Goal: Task Accomplishment & Management: Manage account settings

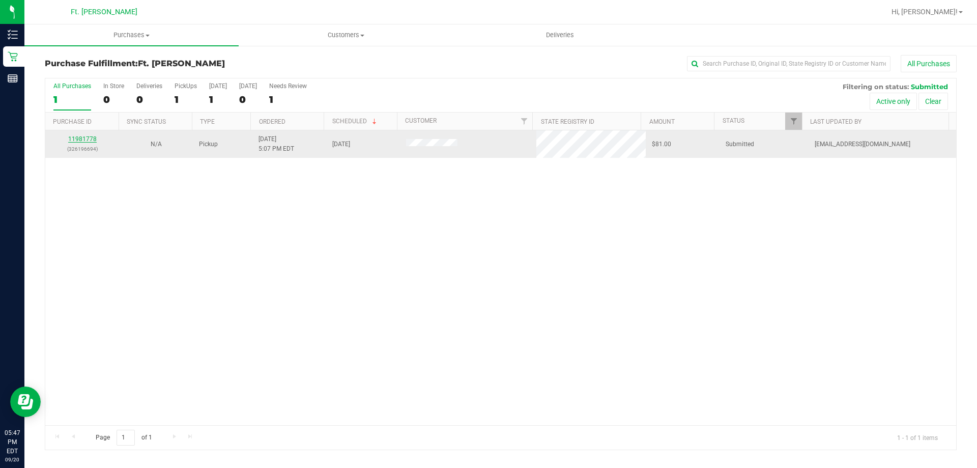
click at [89, 137] on link "11981778" at bounding box center [82, 138] width 28 height 7
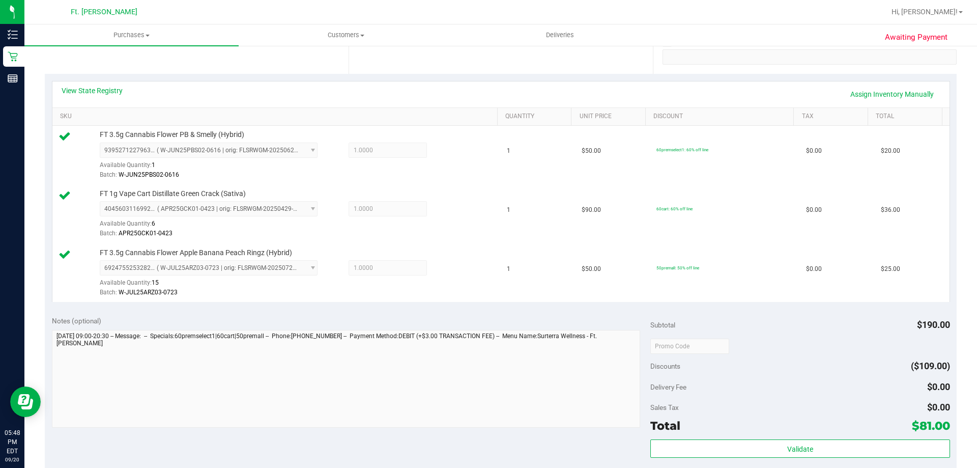
scroll to position [305, 0]
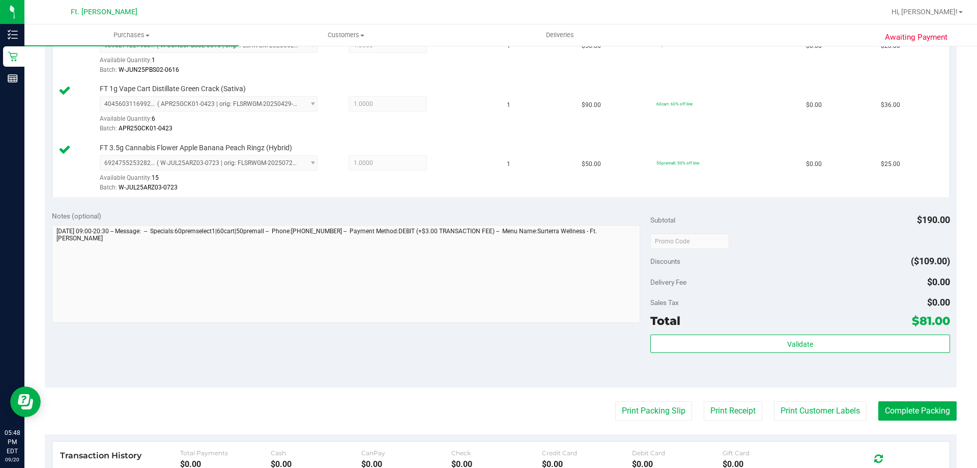
click at [739, 355] on div "Validate" at bounding box center [799, 357] width 299 height 46
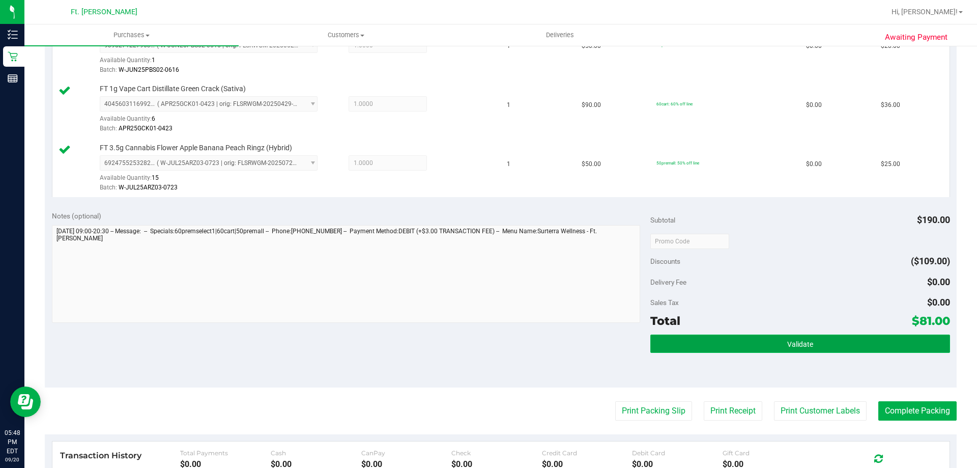
click at [744, 344] on button "Validate" at bounding box center [799, 343] width 299 height 18
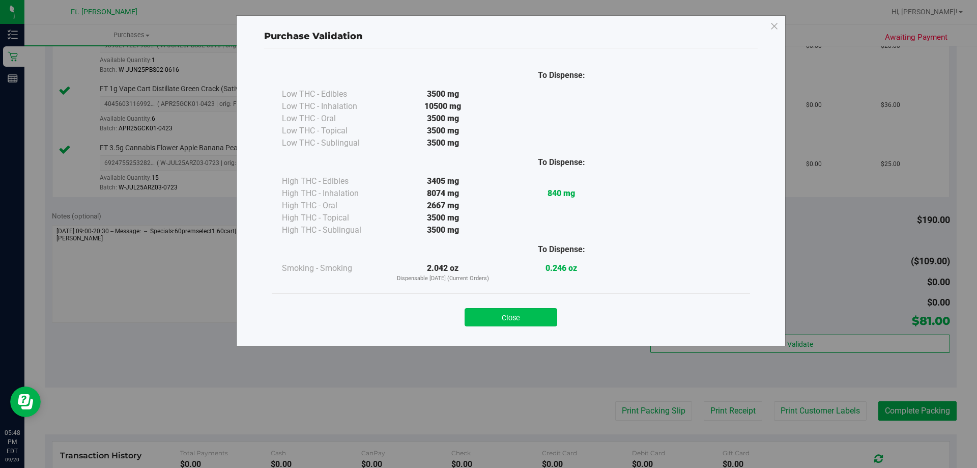
click at [527, 324] on button "Close" at bounding box center [511, 317] width 93 height 18
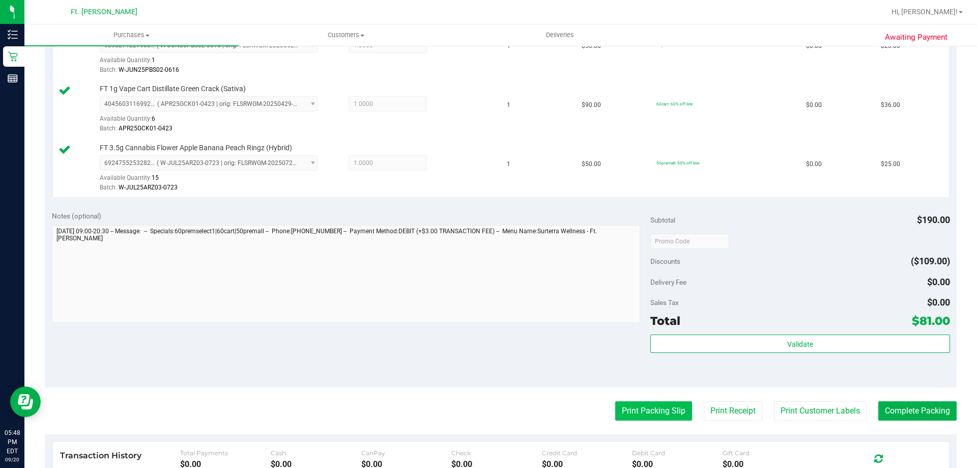
click at [636, 417] on button "Print Packing Slip" at bounding box center [653, 410] width 77 height 19
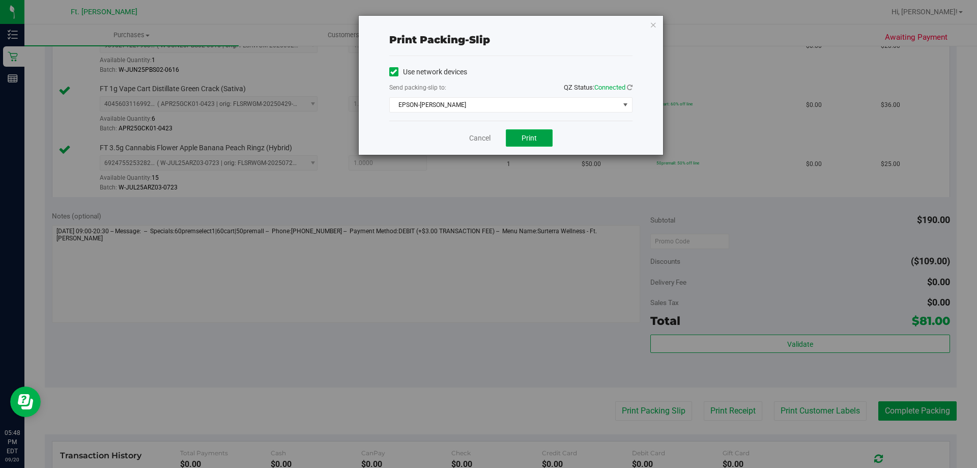
click at [517, 134] on button "Print" at bounding box center [529, 137] width 47 height 17
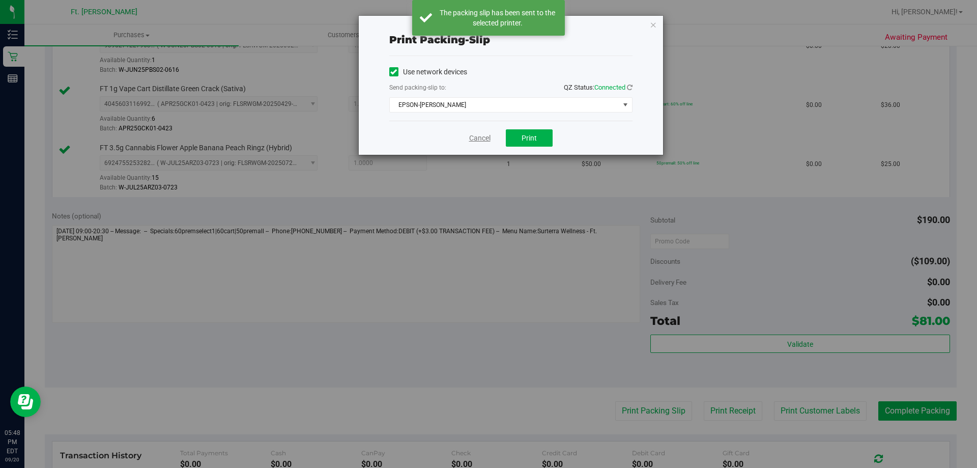
click at [483, 139] on link "Cancel" at bounding box center [479, 138] width 21 height 11
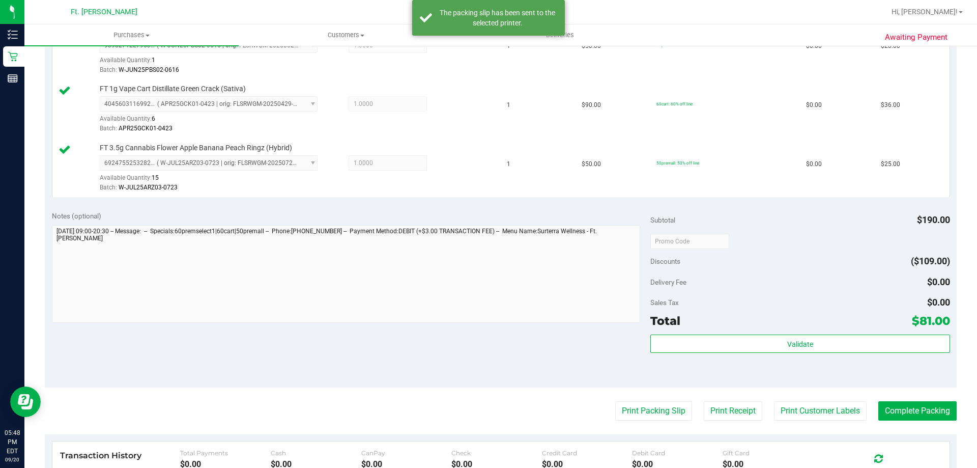
click at [805, 355] on div "Validate" at bounding box center [799, 357] width 299 height 46
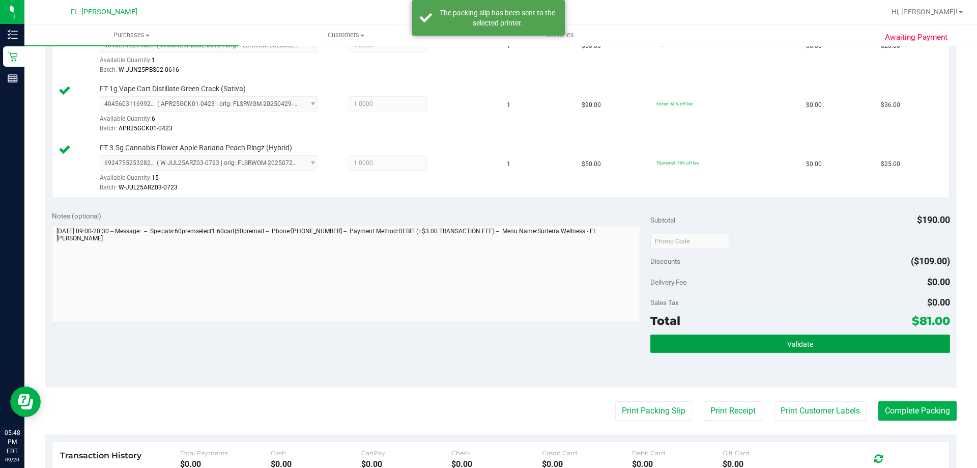
drag, startPoint x: 808, startPoint y: 349, endPoint x: 643, endPoint y: 264, distance: 185.9
click at [808, 349] on button "Validate" at bounding box center [799, 343] width 299 height 18
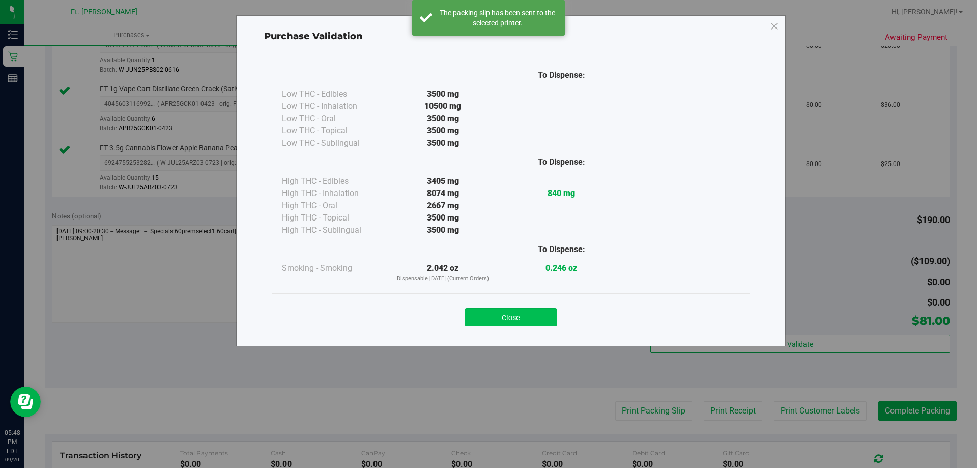
click at [524, 326] on button "Close" at bounding box center [511, 317] width 93 height 18
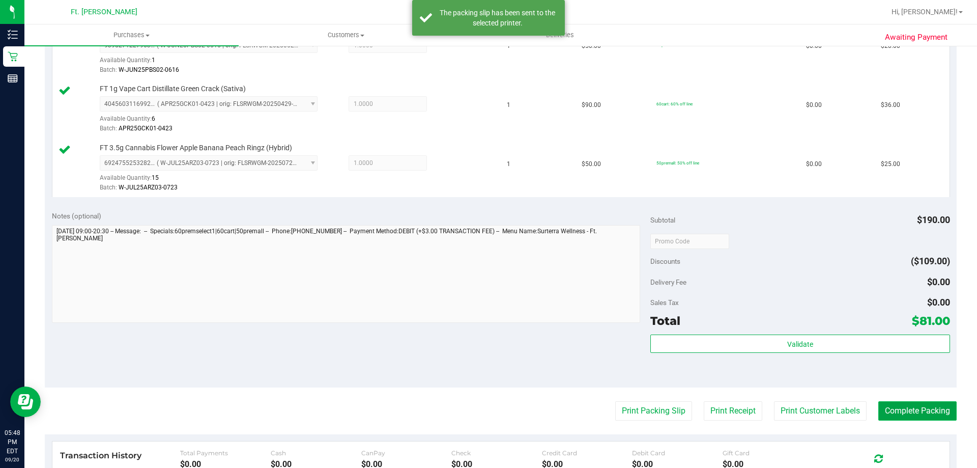
click at [917, 416] on button "Complete Packing" at bounding box center [917, 410] width 78 height 19
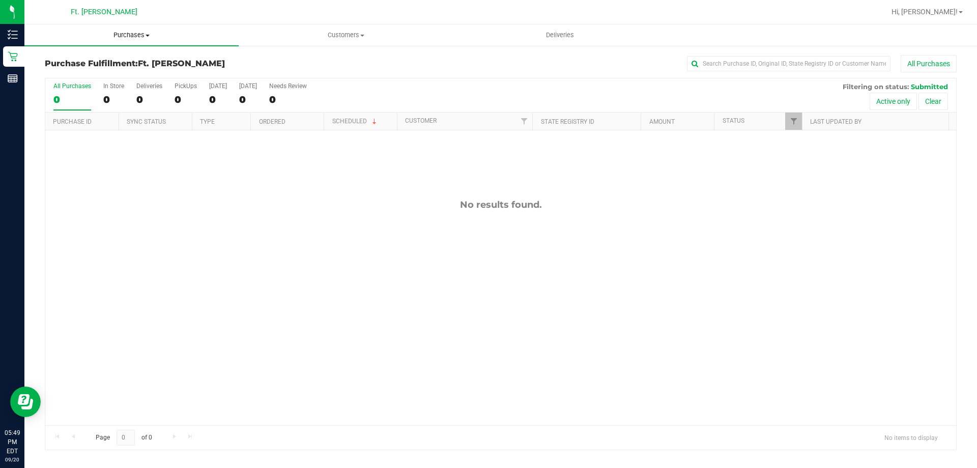
click at [141, 37] on span "Purchases" at bounding box center [131, 35] width 214 height 9
click at [146, 69] on li "Fulfillment" at bounding box center [131, 74] width 214 height 12
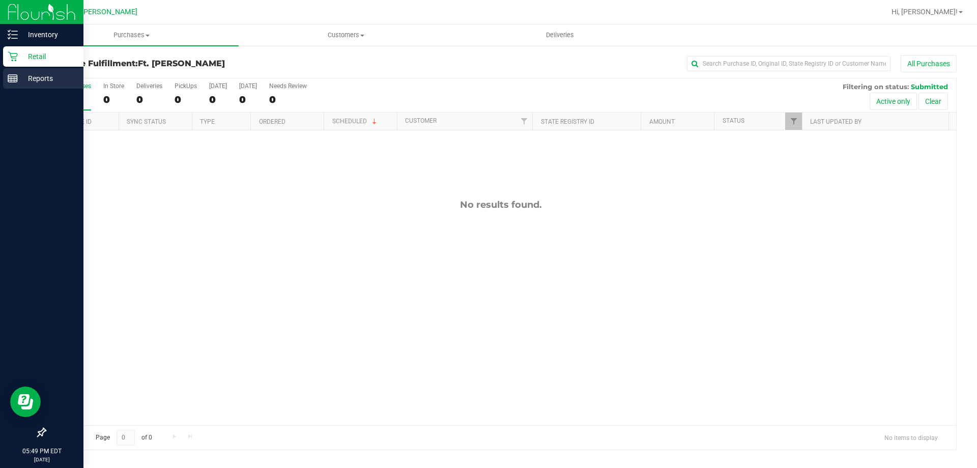
click at [16, 81] on icon at bounding box center [13, 78] width 10 height 10
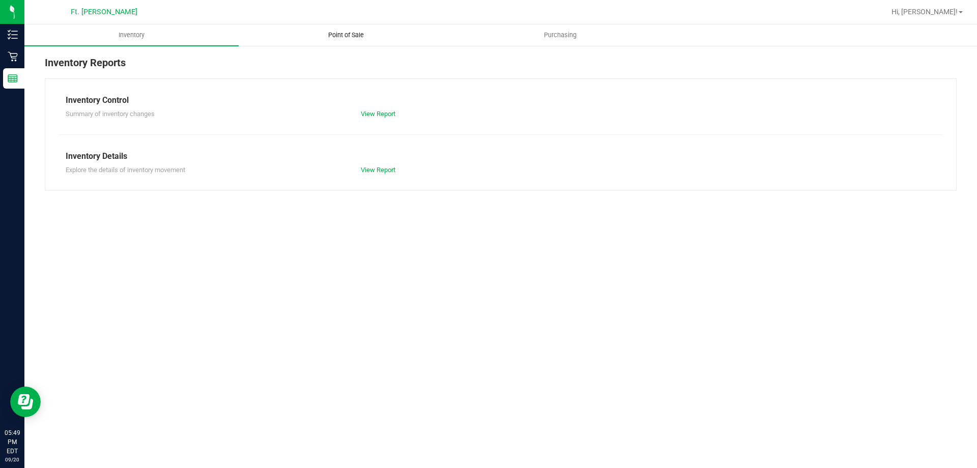
click at [329, 28] on uib-tab-heading "Point of Sale" at bounding box center [345, 35] width 213 height 20
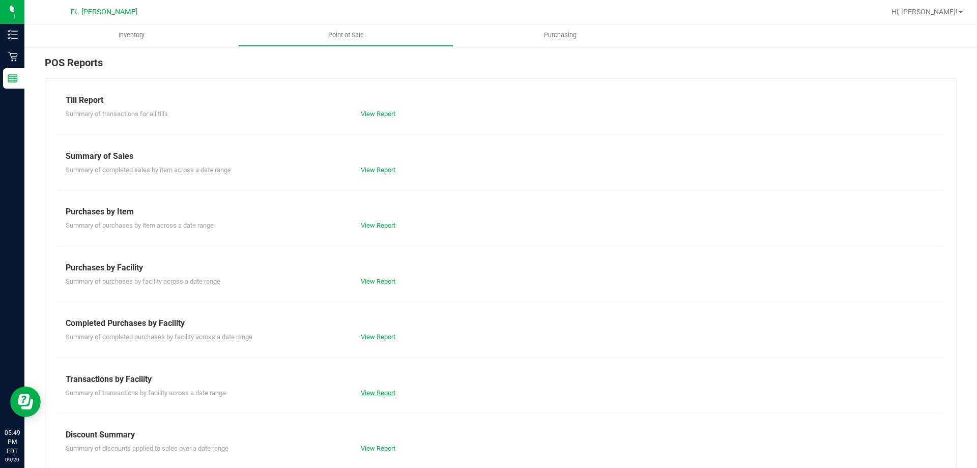
click at [375, 391] on link "View Report" at bounding box center [378, 393] width 35 height 8
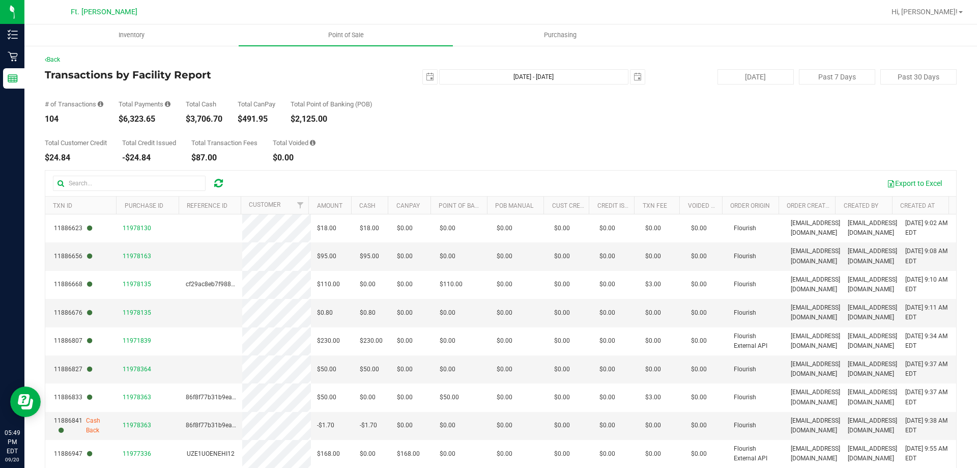
drag, startPoint x: 328, startPoint y: 158, endPoint x: 32, endPoint y: 58, distance: 312.4
click at [32, 58] on div "Back Transactions by Facility Report [DATE] [DATE] - [DATE] [DATE] [DATE] Past …" at bounding box center [500, 294] width 952 height 499
click at [97, 55] on div "Back" at bounding box center [501, 59] width 912 height 9
click at [772, 130] on div "Total Customer Credit $24.84 Total Credit Issued -$24.84 Total Transaction Fees…" at bounding box center [501, 142] width 912 height 39
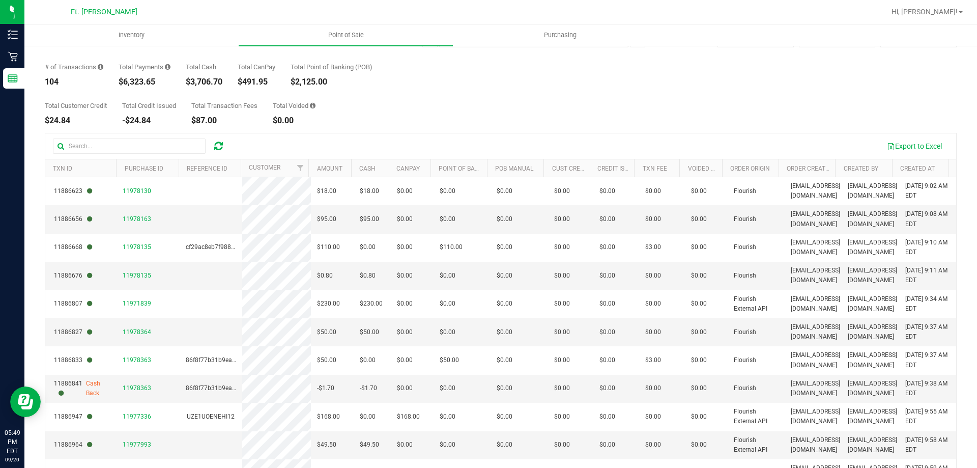
scroll to position [76, 0]
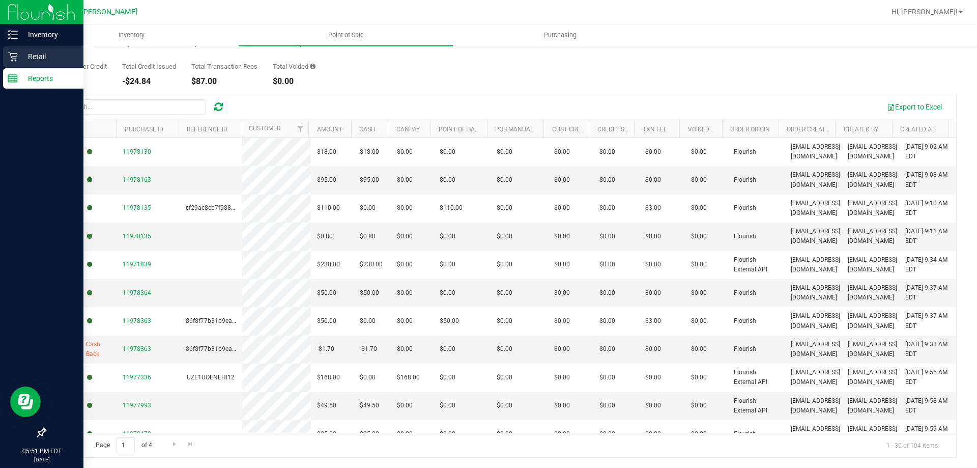
click at [25, 53] on p "Retail" at bounding box center [48, 56] width 61 height 12
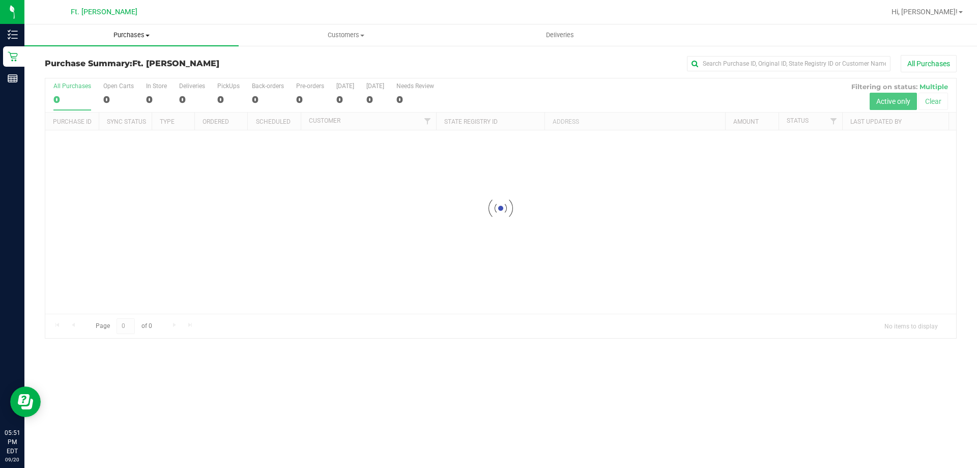
click at [164, 32] on span "Purchases" at bounding box center [131, 35] width 214 height 9
click at [148, 77] on li "Fulfillment" at bounding box center [131, 74] width 214 height 12
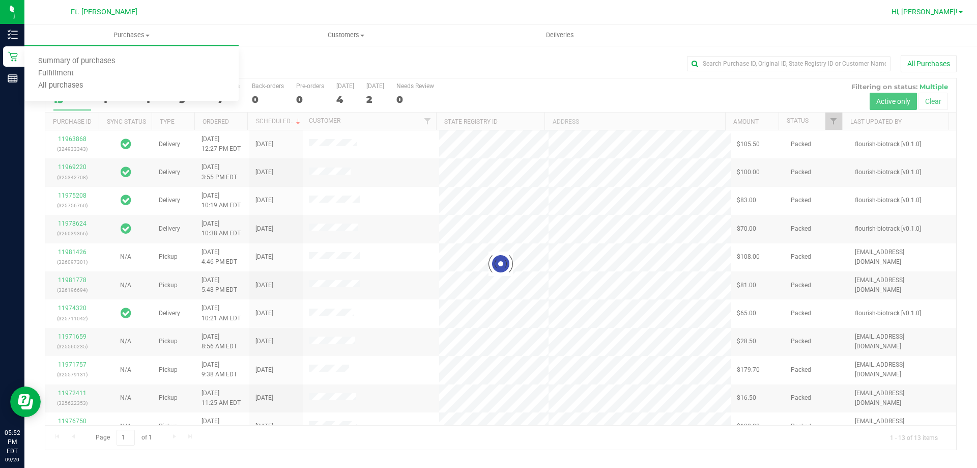
click at [942, 14] on span "Hi, [PERSON_NAME]!" at bounding box center [924, 12] width 66 height 8
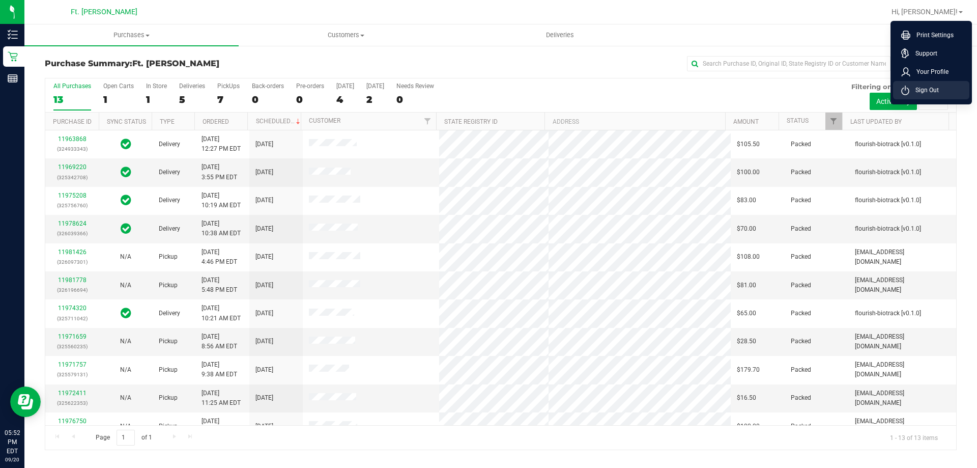
click at [926, 90] on span "Sign Out" at bounding box center [924, 90] width 30 height 10
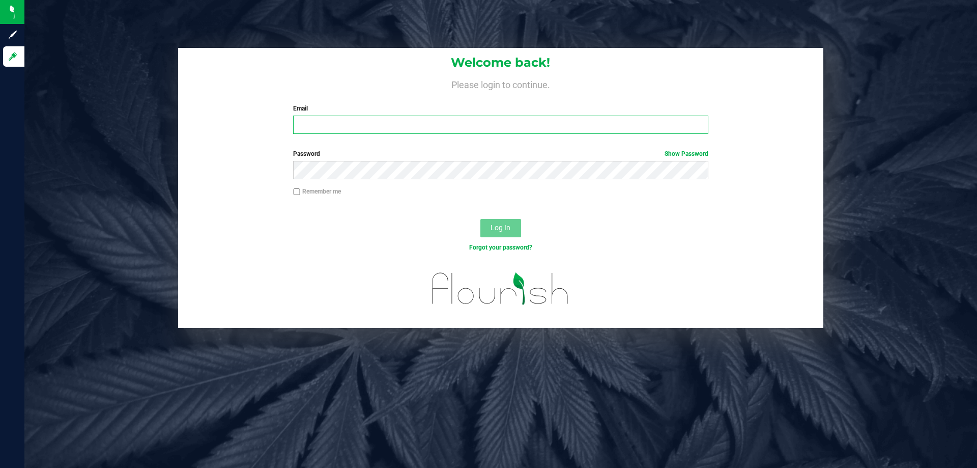
click at [545, 119] on input "Email" at bounding box center [500, 124] width 415 height 18
type input "[EMAIL_ADDRESS][DOMAIN_NAME]"
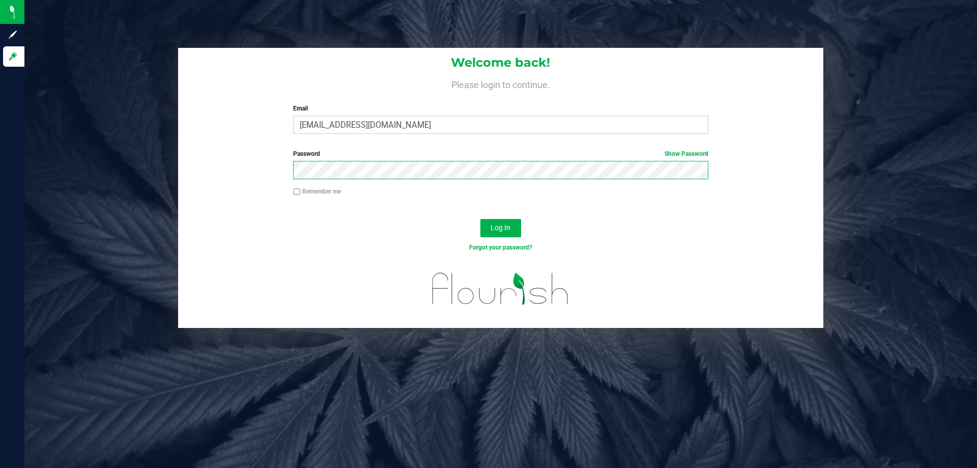
click at [480, 219] on button "Log In" at bounding box center [500, 228] width 41 height 18
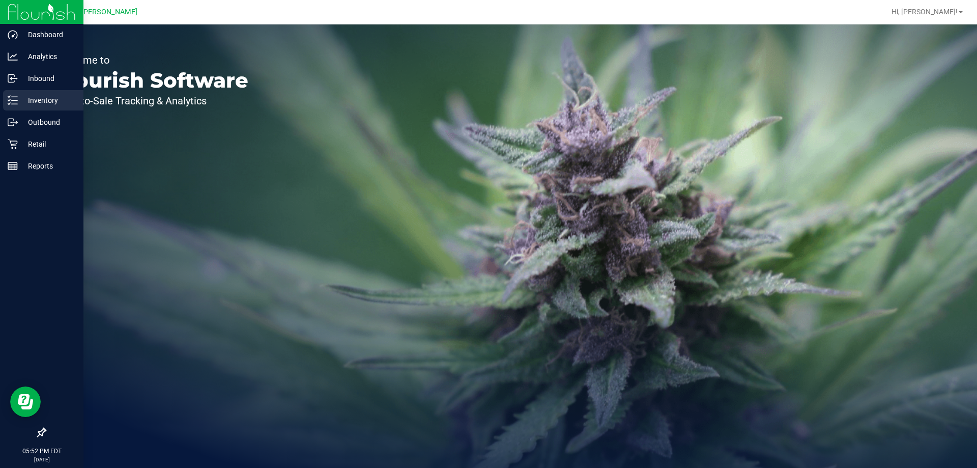
click at [47, 93] on div "Inventory" at bounding box center [43, 100] width 80 height 20
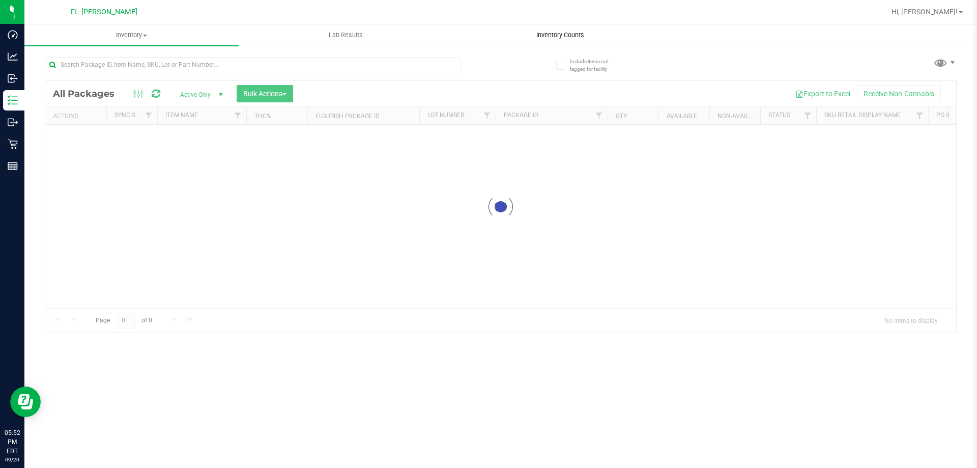
click at [584, 37] on span "Inventory Counts" at bounding box center [560, 35] width 75 height 9
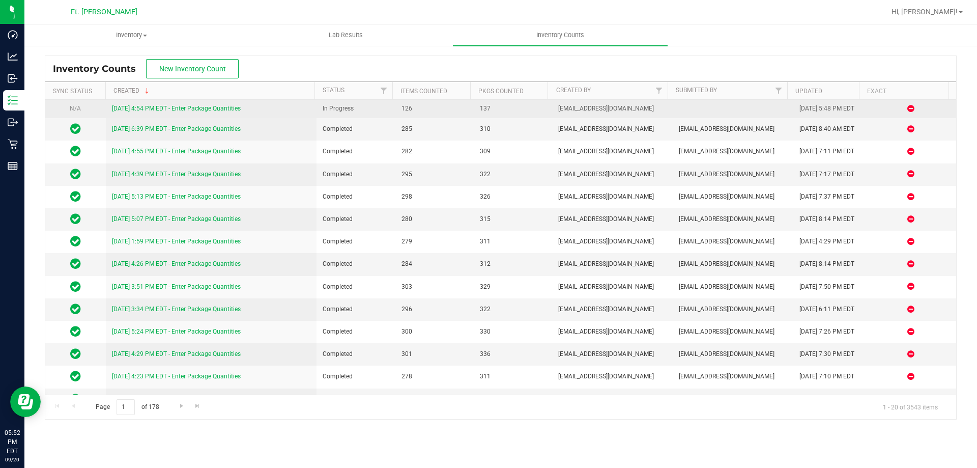
click at [210, 106] on link "[DATE] 4:54 PM EDT - Enter Package Quantities" at bounding box center [176, 108] width 129 height 7
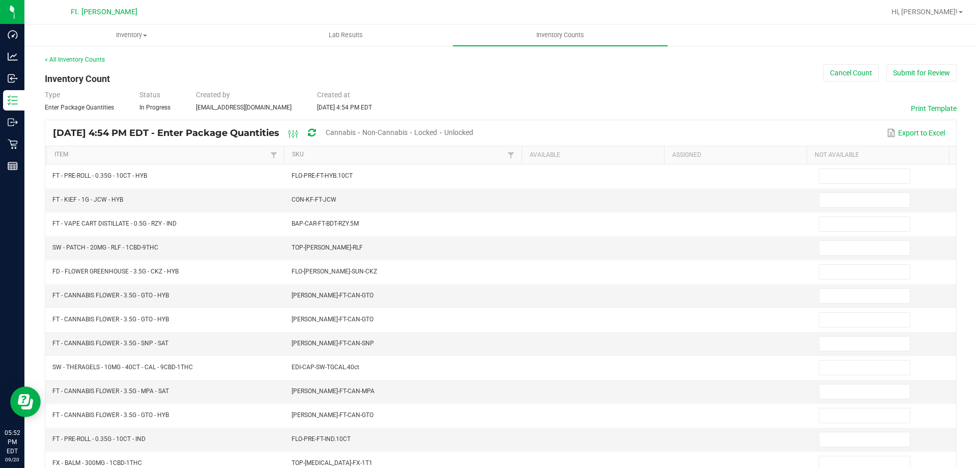
click at [473, 131] on span "Unlocked" at bounding box center [458, 132] width 29 height 8
type input "7"
type input "0"
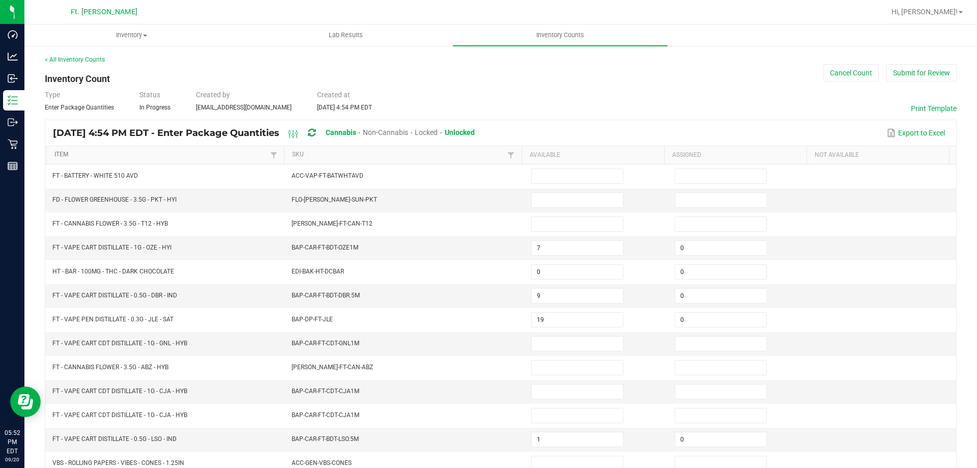
click at [187, 159] on link "Item" at bounding box center [160, 155] width 213 height 8
click at [610, 206] on span at bounding box center [577, 199] width 92 height 15
click at [596, 205] on input at bounding box center [577, 200] width 91 height 14
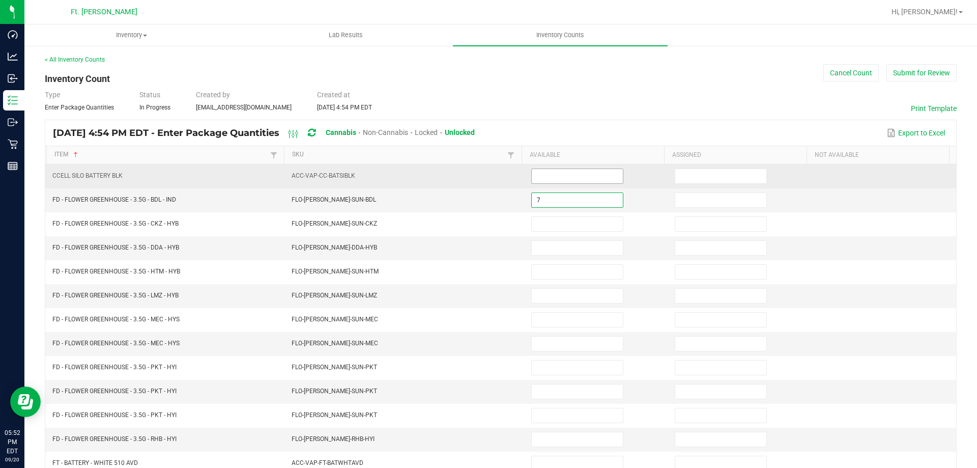
type input "7"
type input "0"
type input "2"
type input "0"
type input "7"
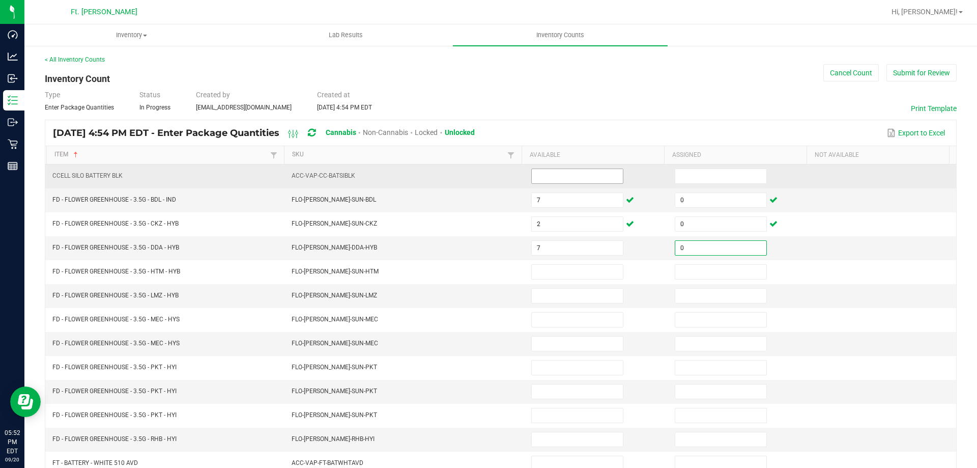
type input "0"
type input "2"
type input "0"
type input "13"
type input "0"
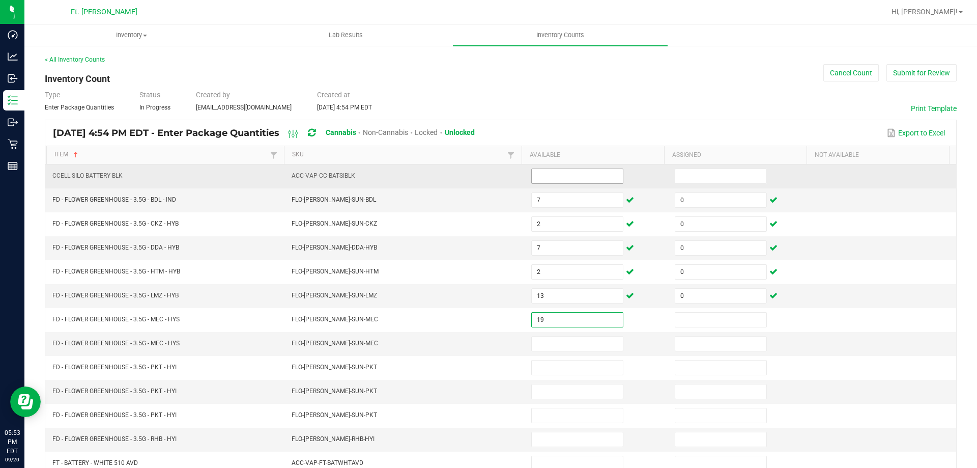
type input "19"
type input "0"
type input "1"
type input "0"
type input "14"
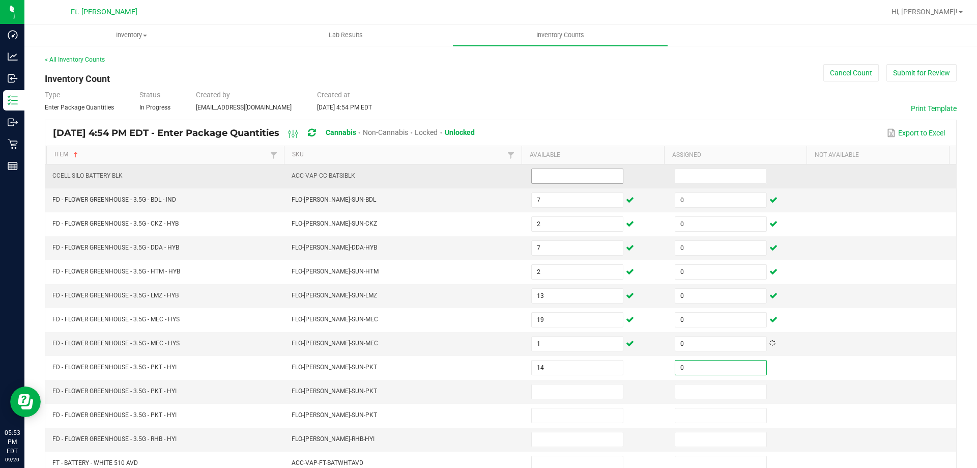
type input "0"
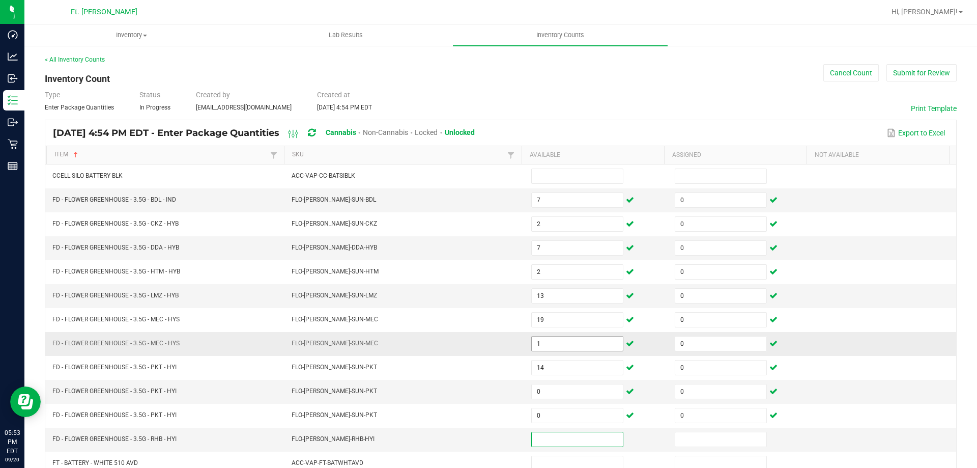
click at [569, 341] on input "1" at bounding box center [577, 343] width 91 height 14
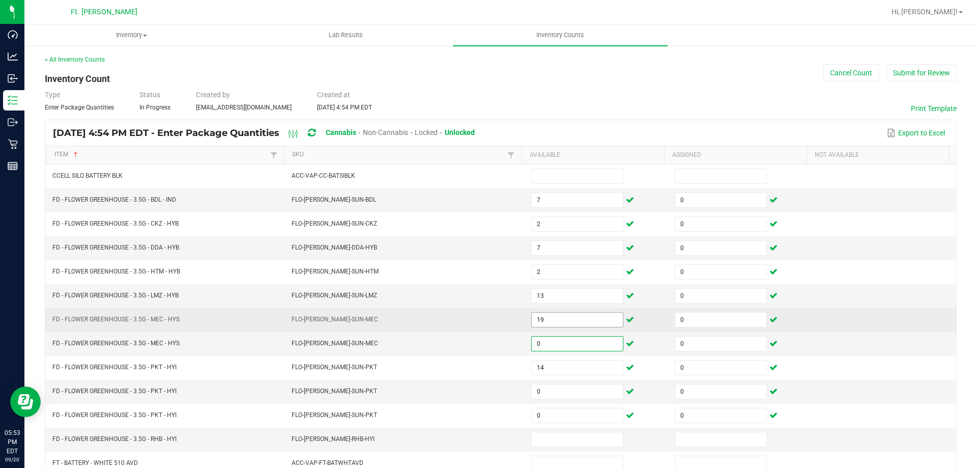
type input "0"
type input "1"
type input "14"
type input "0"
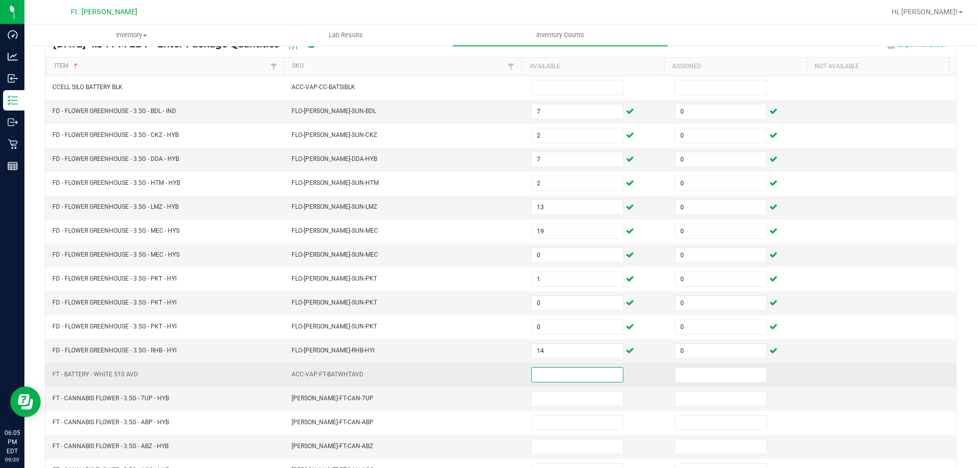
scroll to position [104, 0]
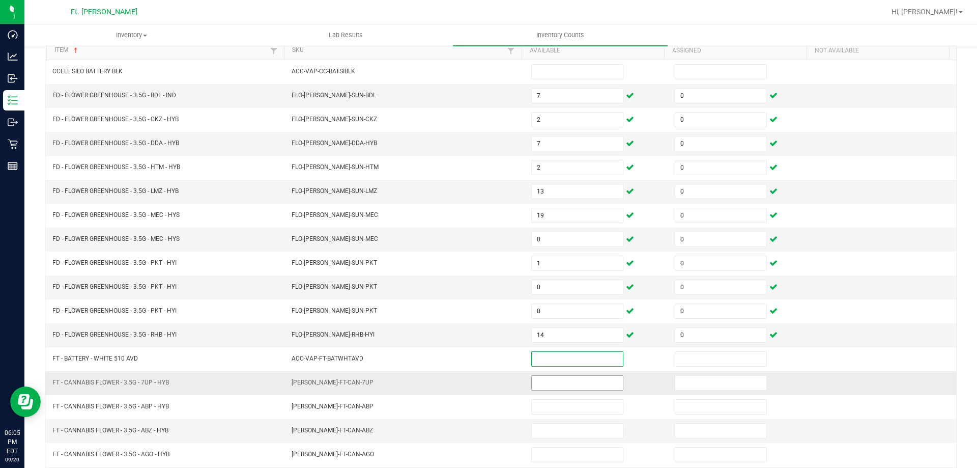
click at [541, 381] on input at bounding box center [577, 382] width 91 height 14
click at [494, 388] on td "[PERSON_NAME]-FT-CAN-7UP" at bounding box center [405, 383] width 240 height 24
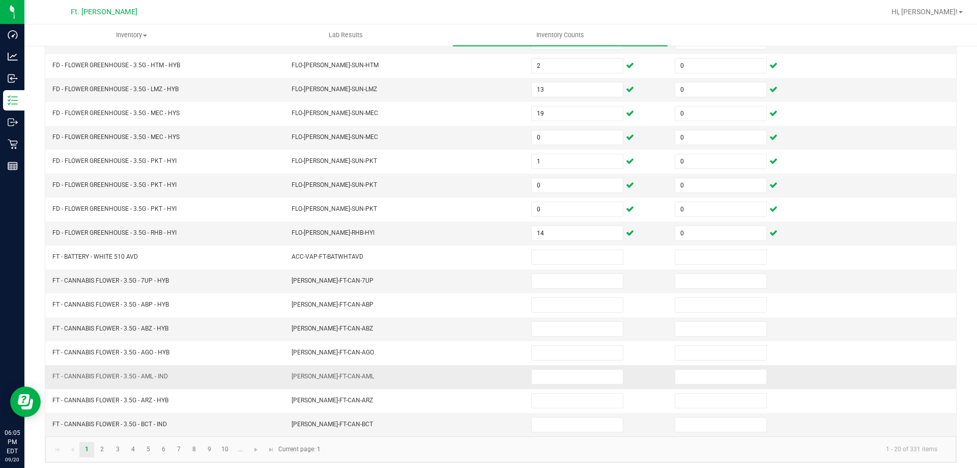
scroll to position [211, 0]
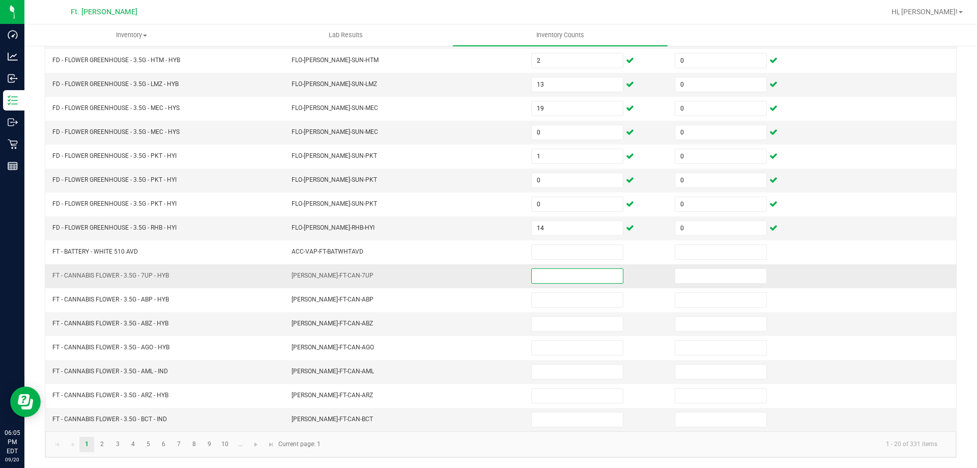
click at [562, 272] on input at bounding box center [577, 276] width 91 height 14
type input "3"
type input "0"
type input "4"
type input "0"
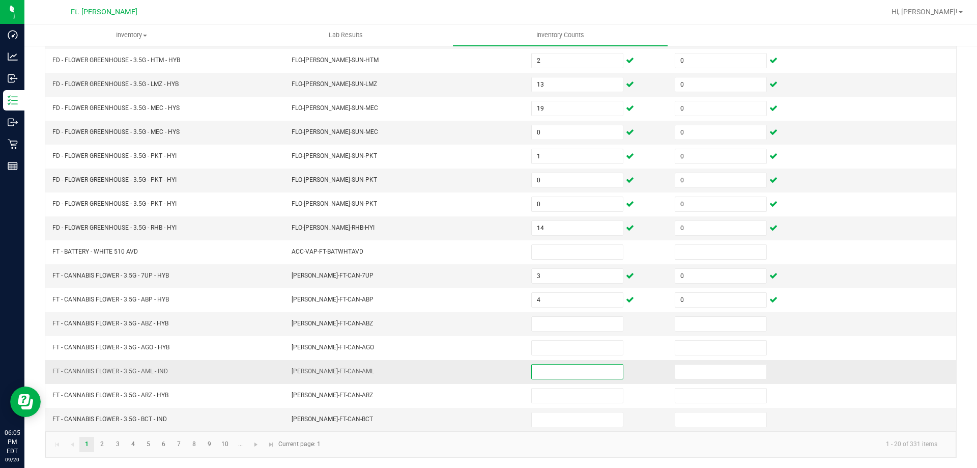
click at [559, 375] on input at bounding box center [577, 371] width 91 height 14
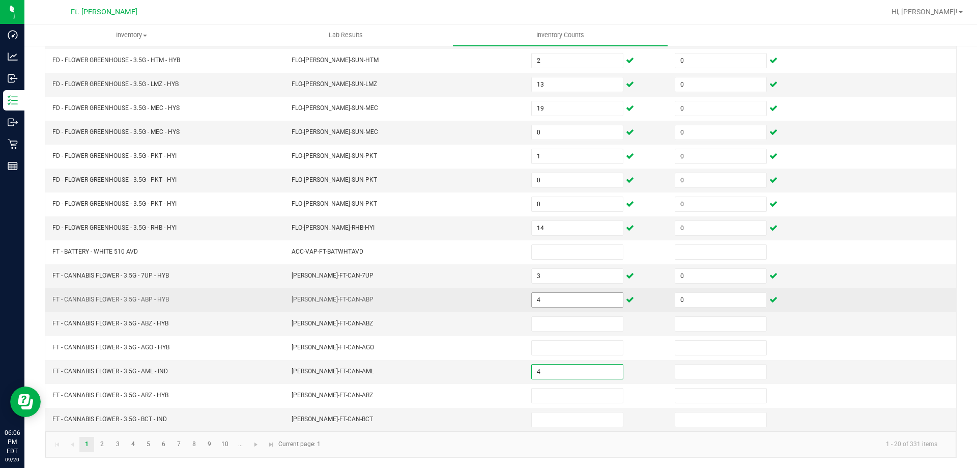
type input "4"
click at [541, 295] on input "4" at bounding box center [577, 300] width 91 height 14
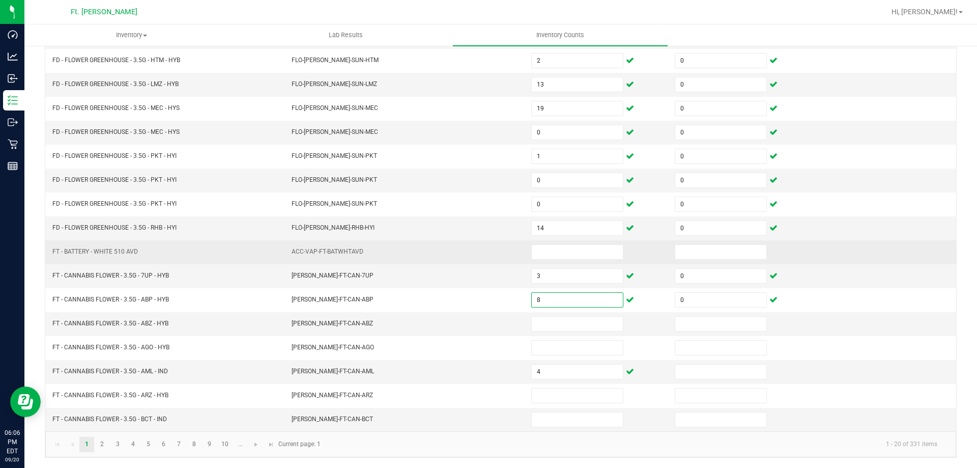
type input "8"
type input "15"
type input "0"
type input "15"
type input "0"
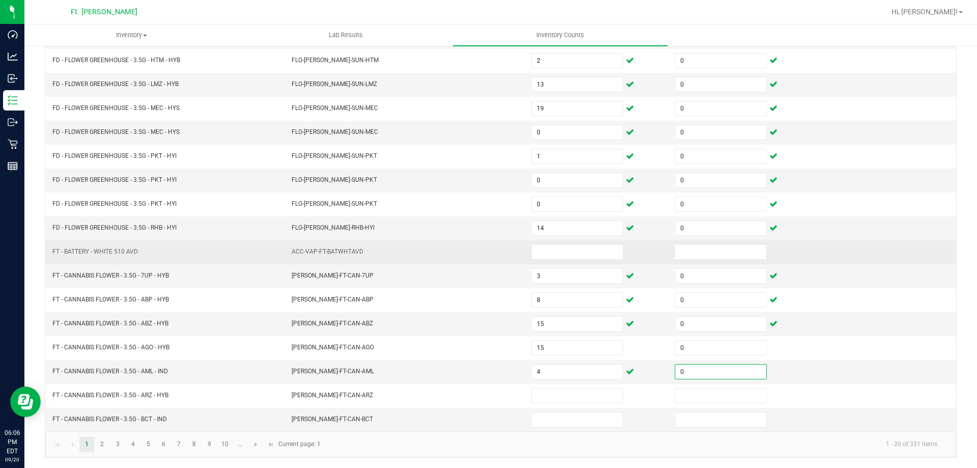
type input "0"
type input "15"
type input "0"
type input "3"
type input "0"
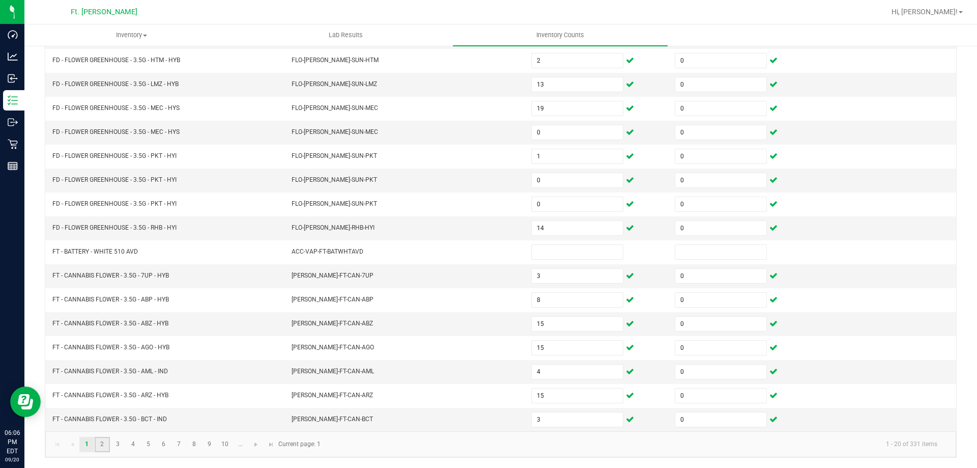
click at [102, 443] on link "2" at bounding box center [102, 444] width 15 height 15
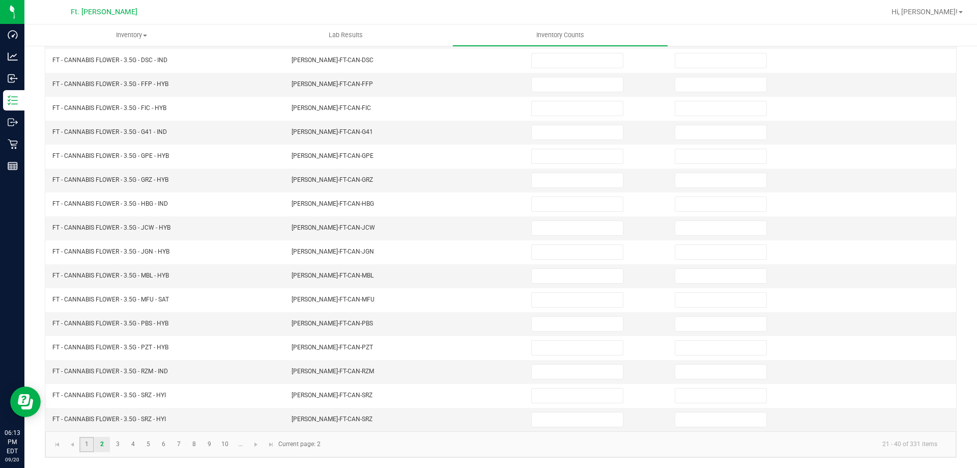
click at [89, 446] on link "1" at bounding box center [86, 444] width 15 height 15
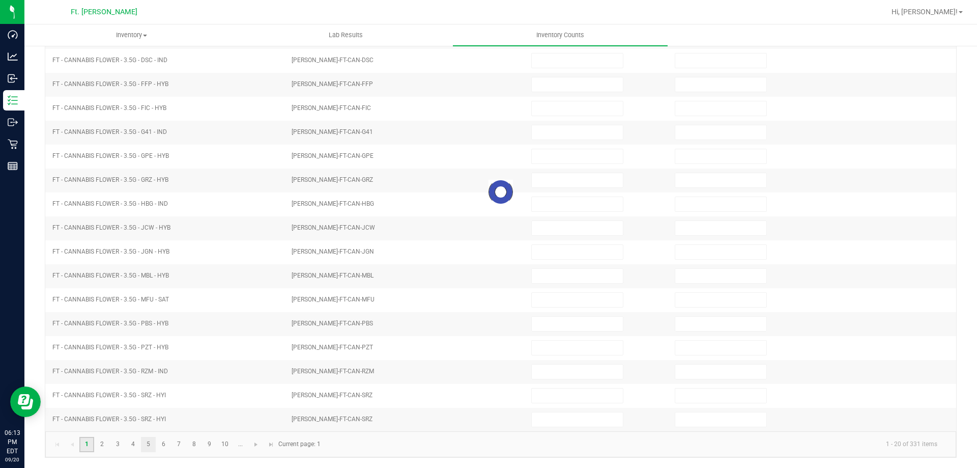
type input "15"
type input "0"
type input "15"
type input "0"
type input "15"
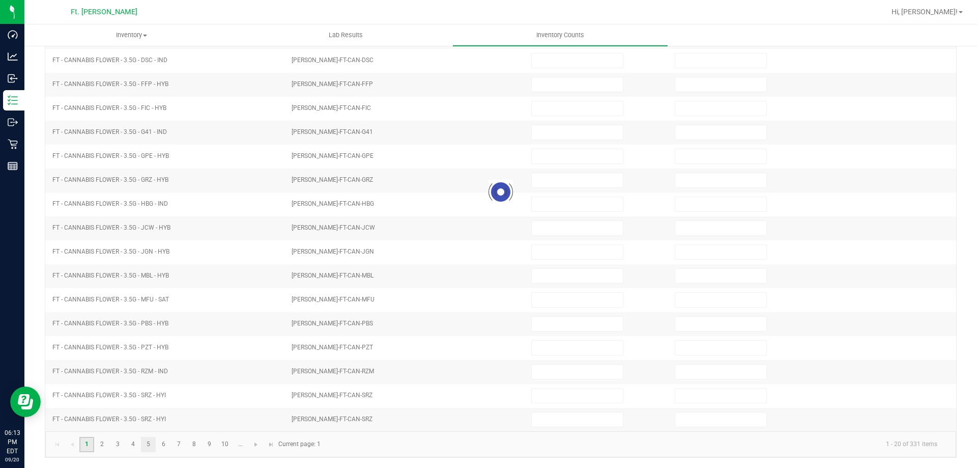
type input "0"
type input "7"
type input "0"
type input "2"
type input "0"
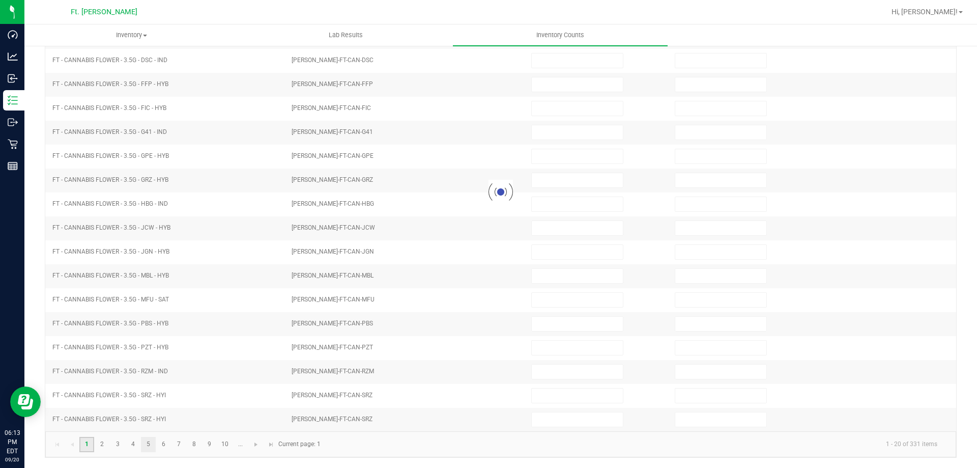
type input "7"
type input "0"
type input "2"
type input "0"
type input "13"
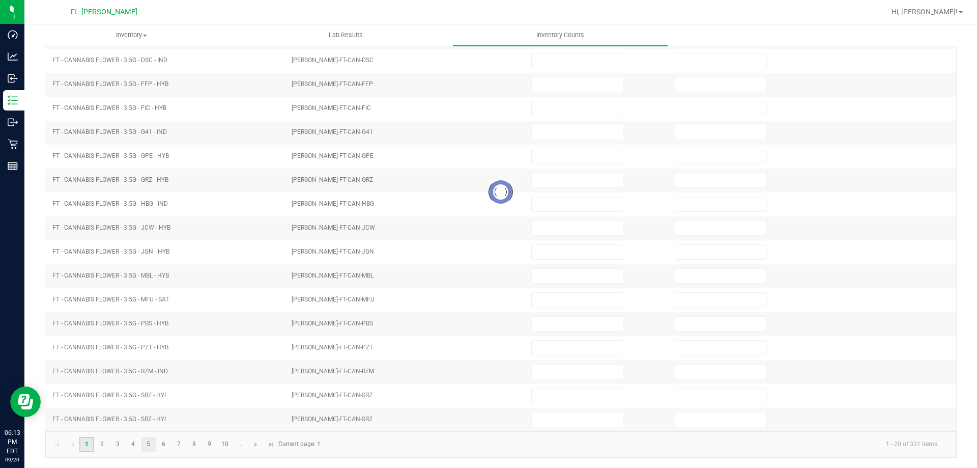
type input "0"
type input "19"
type input "0"
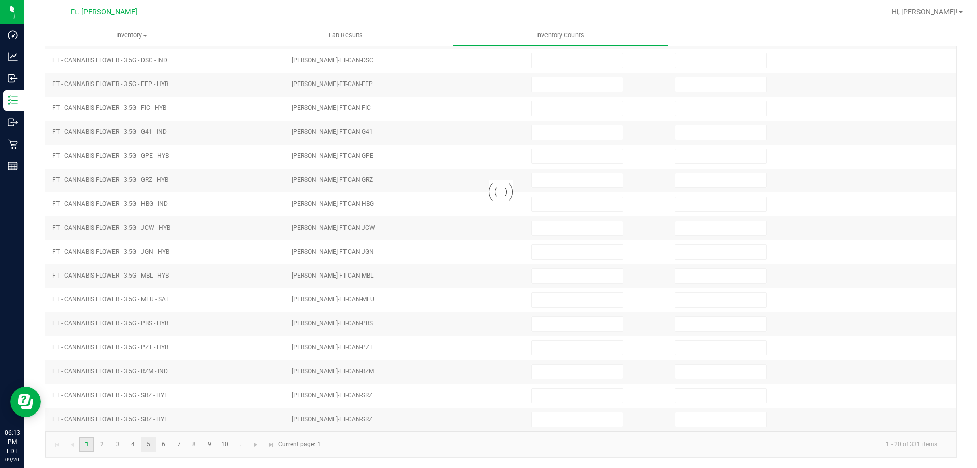
type input "1"
type input "0"
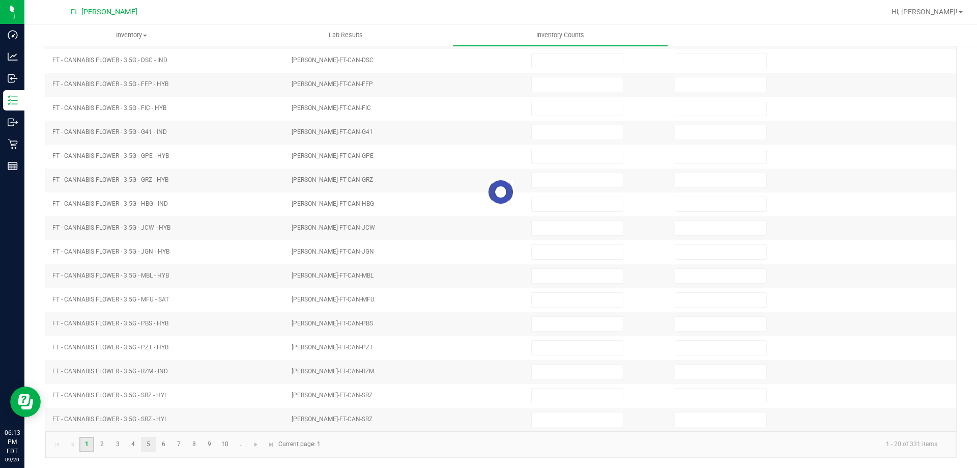
type input "0"
type input "14"
type input "0"
type input "3"
type input "0"
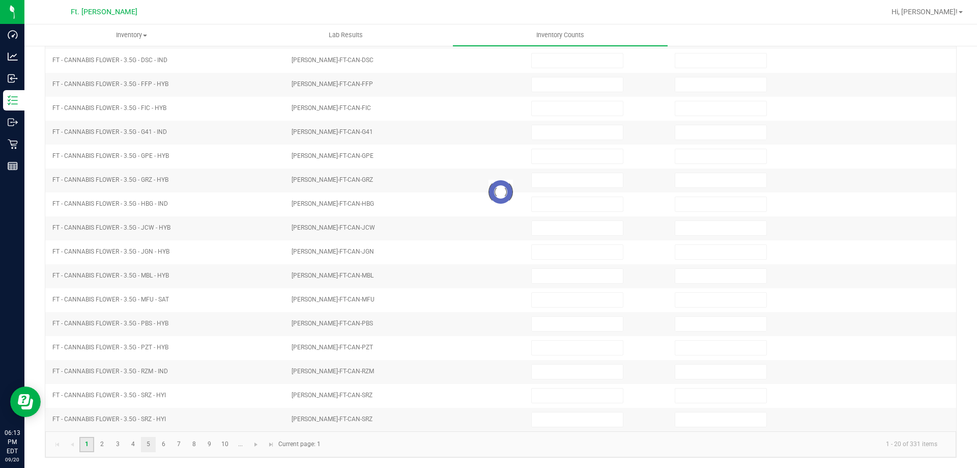
type input "8"
type input "0"
type input "4"
type input "0"
type input "3"
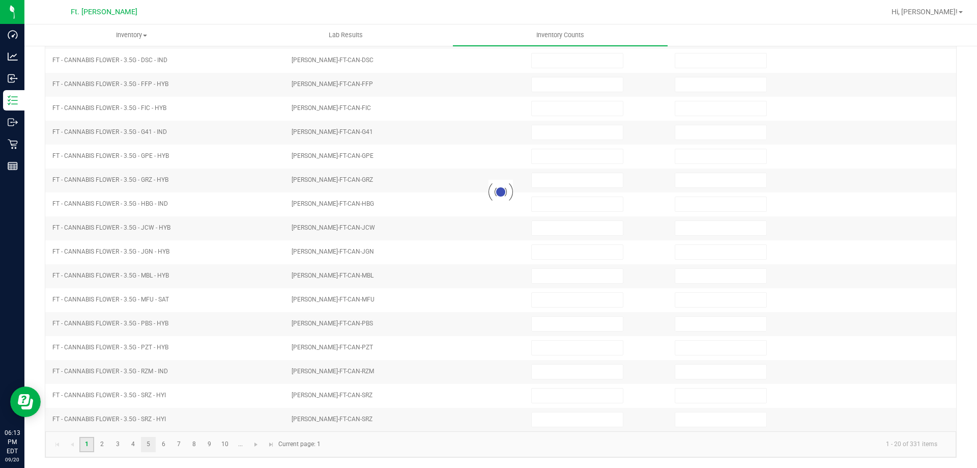
type input "0"
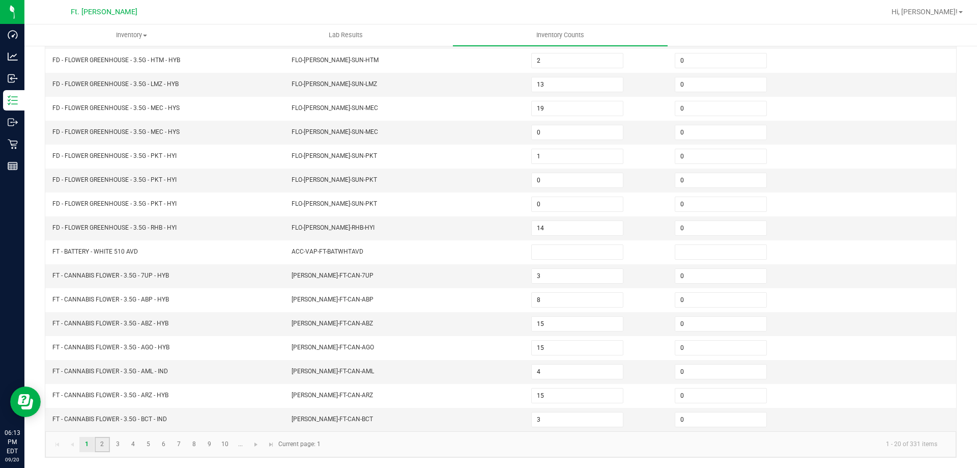
click at [104, 442] on link "2" at bounding box center [102, 444] width 15 height 15
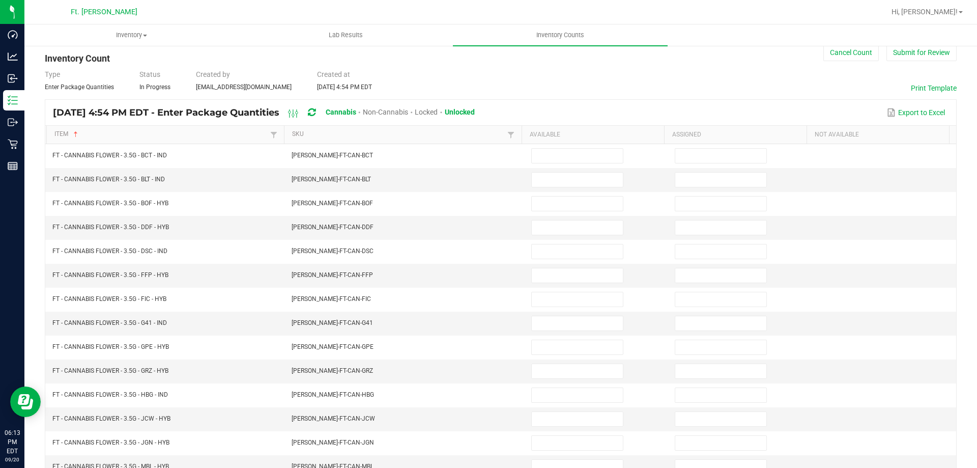
scroll to position [8, 0]
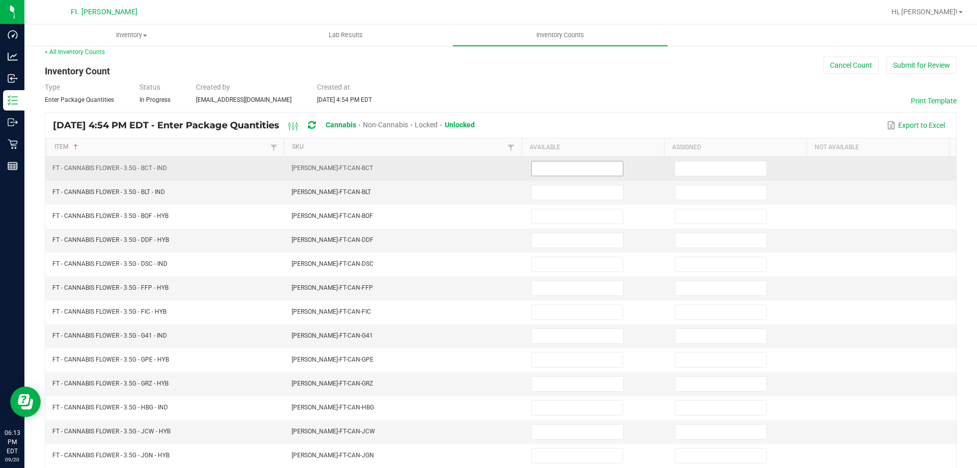
click at [568, 167] on input at bounding box center [577, 168] width 91 height 14
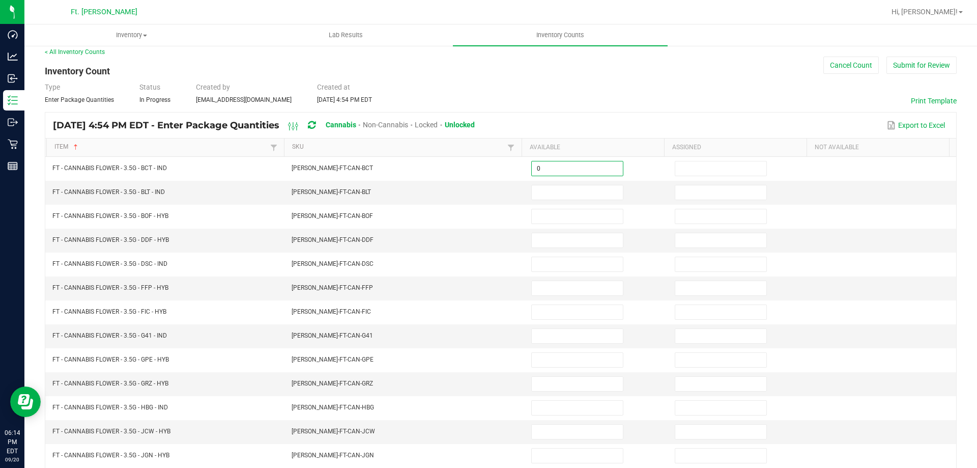
type input "0"
type input "1"
type input "17"
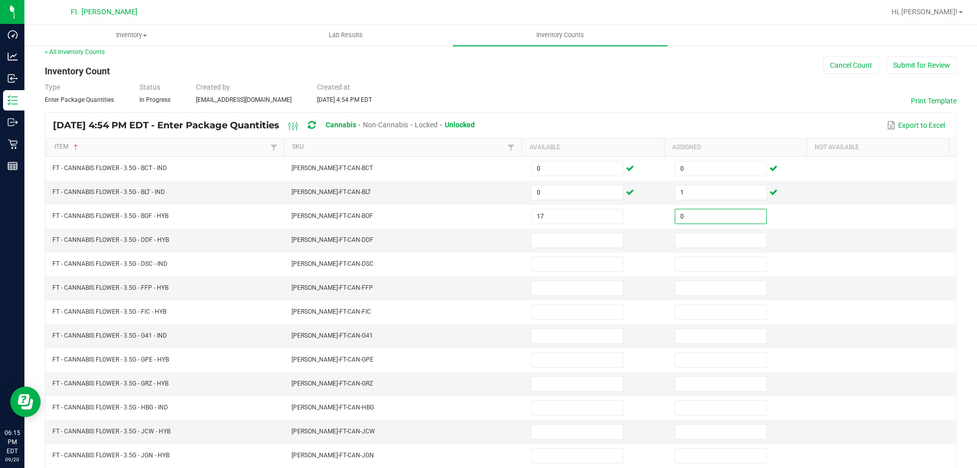
type input "0"
type input "20"
type input "0"
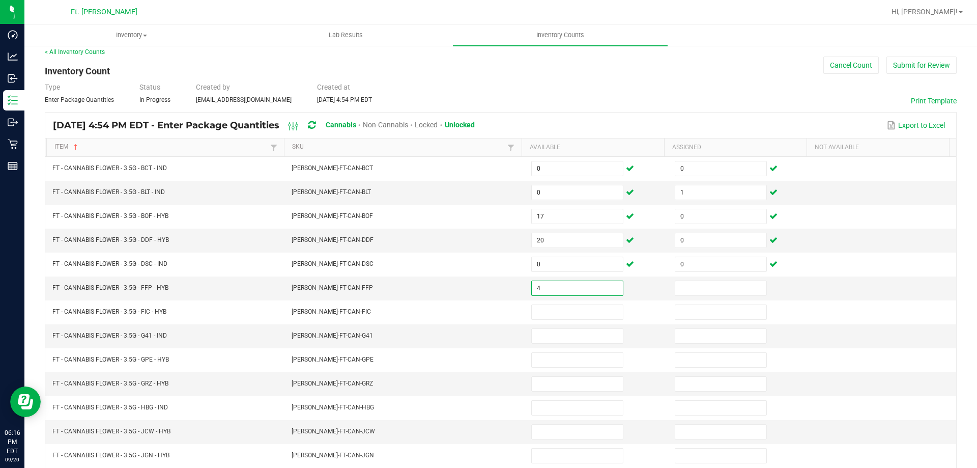
type input "4"
type input "0"
type input "8"
type input "0"
type input "3"
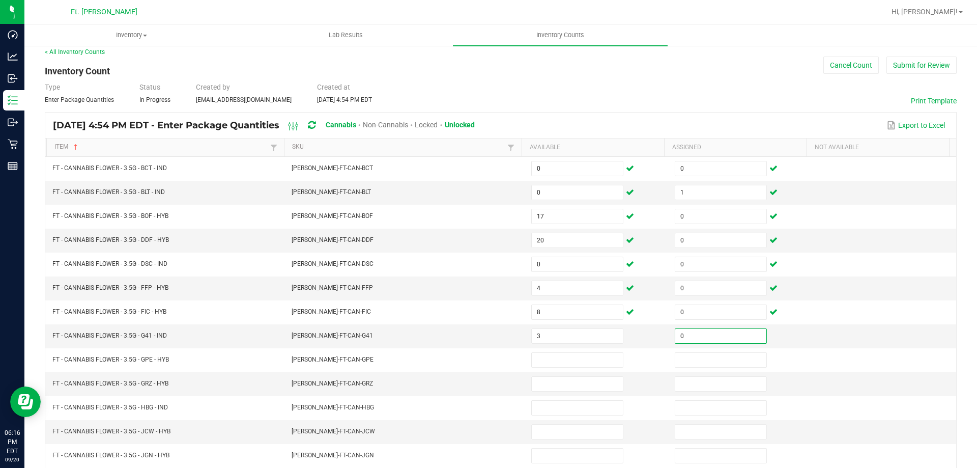
type input "0"
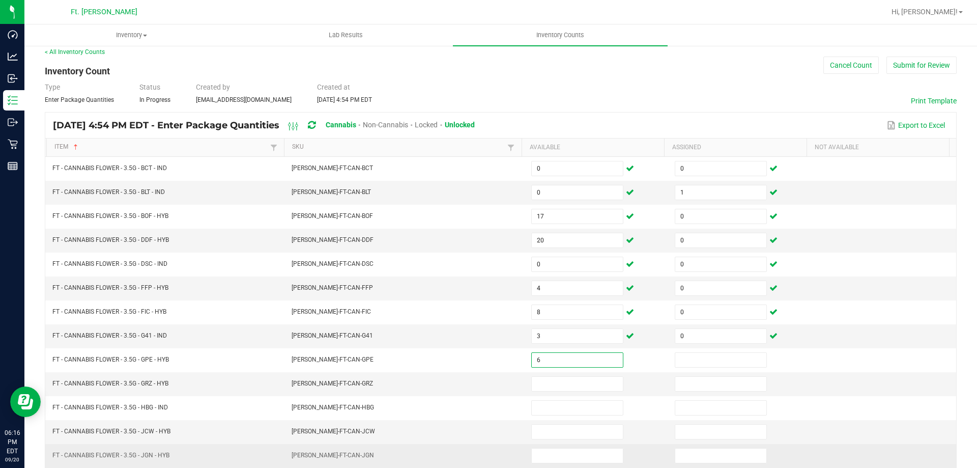
type input "6"
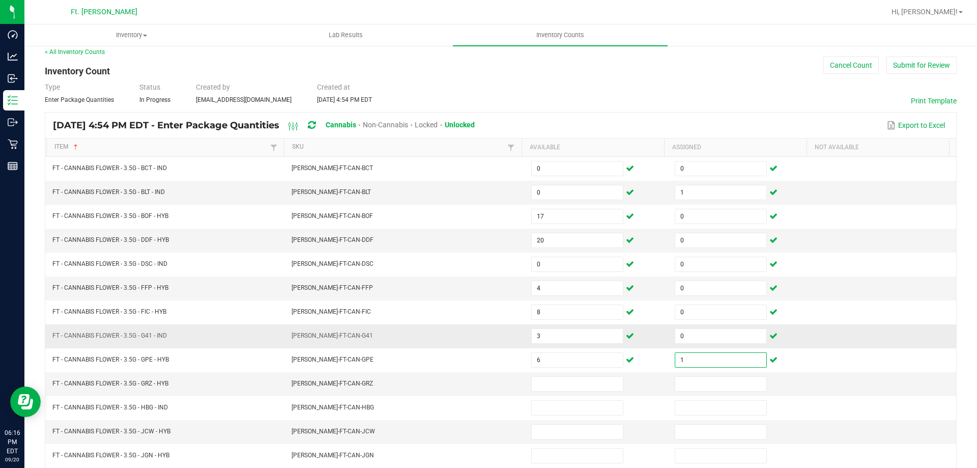
type input "1"
click at [563, 347] on td "3" at bounding box center [596, 336] width 143 height 24
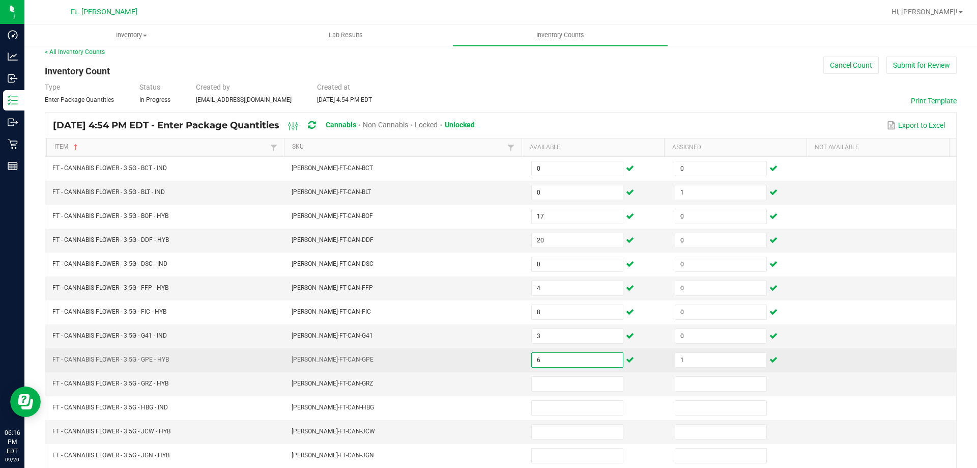
click at [567, 361] on input "6" at bounding box center [577, 360] width 91 height 14
type input "3"
type input "0"
type input "5"
type input "0"
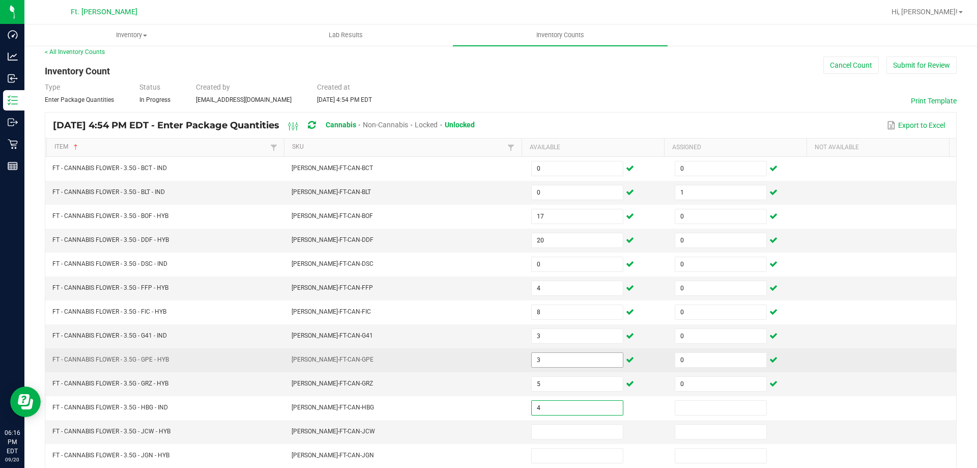
type input "4"
type input "0"
type input "1"
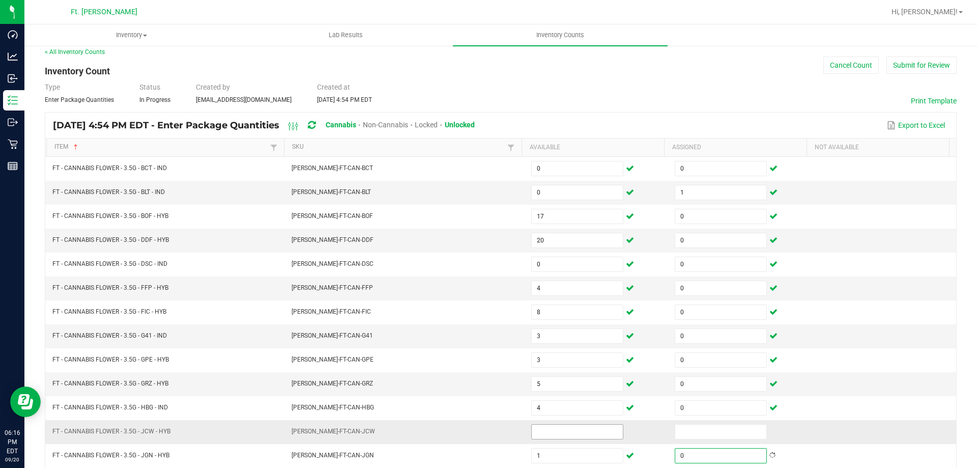
type input "0"
click at [576, 431] on input at bounding box center [577, 431] width 91 height 14
type input "2"
type input "0"
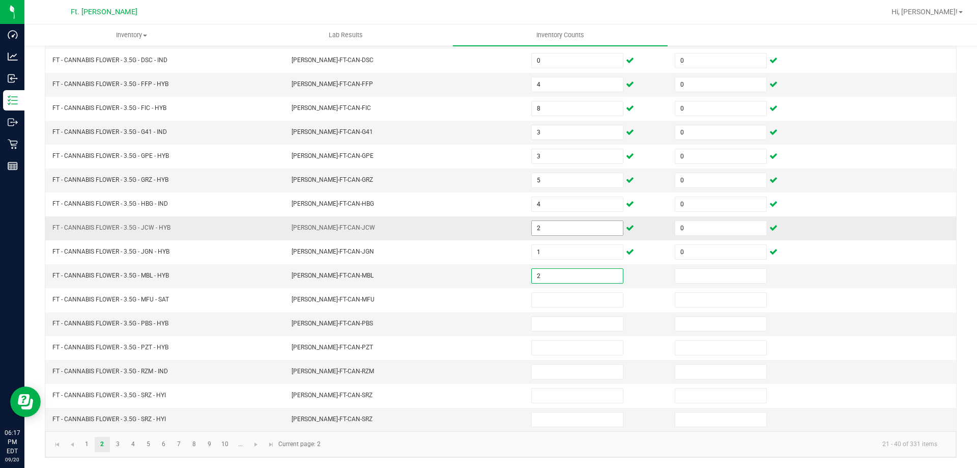
type input "2"
type input "0"
type input "16"
type input "0"
type input "1"
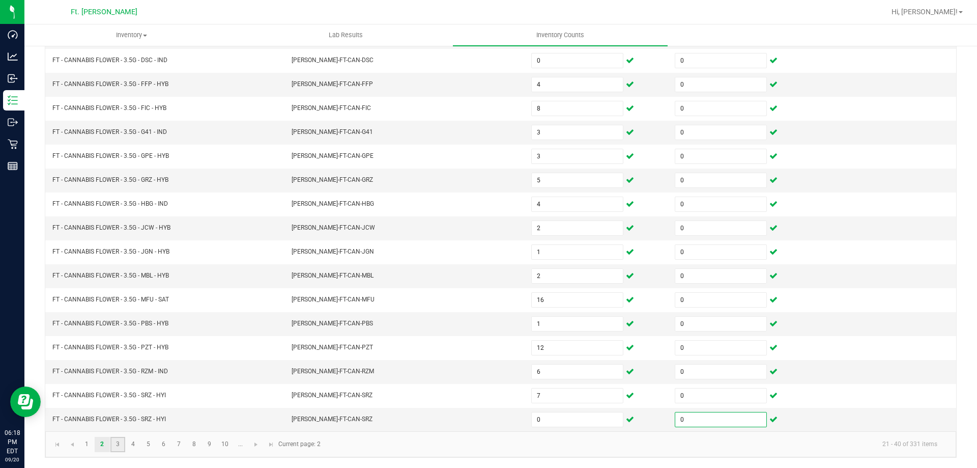
click at [121, 445] on link "3" at bounding box center [117, 444] width 15 height 15
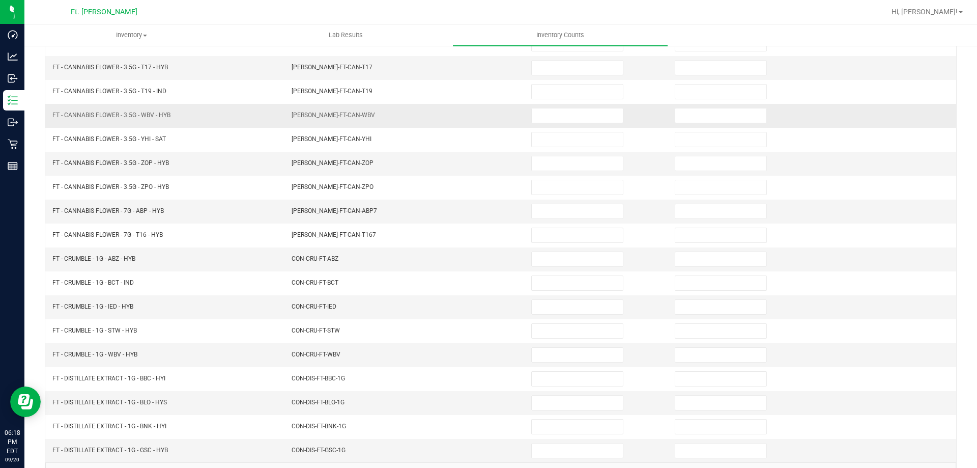
scroll to position [59, 0]
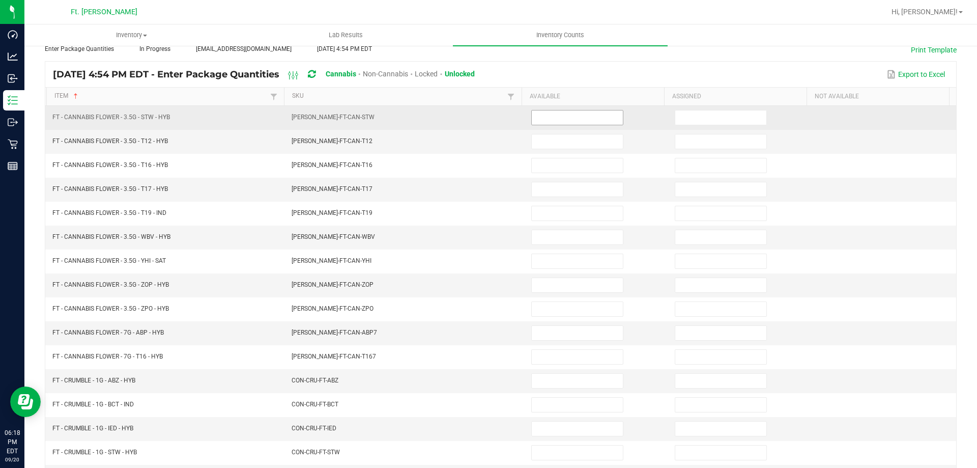
click at [589, 118] on input at bounding box center [577, 117] width 91 height 14
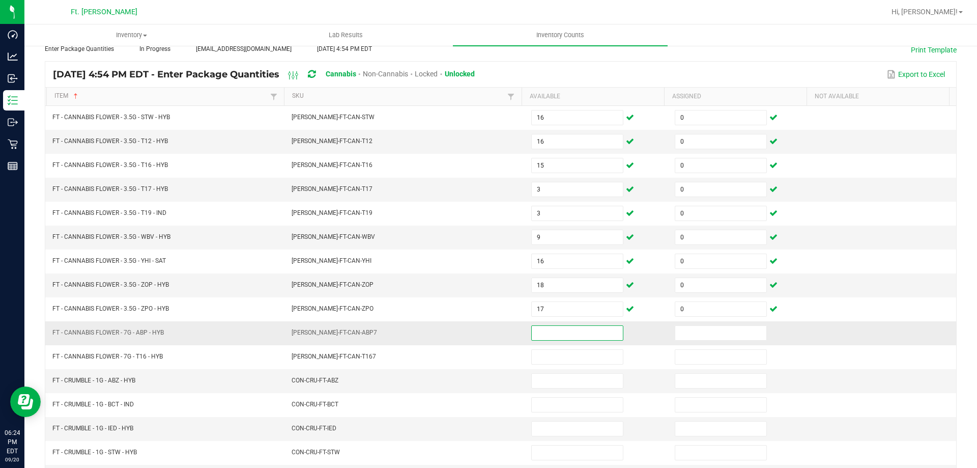
click at [545, 332] on input at bounding box center [577, 333] width 91 height 14
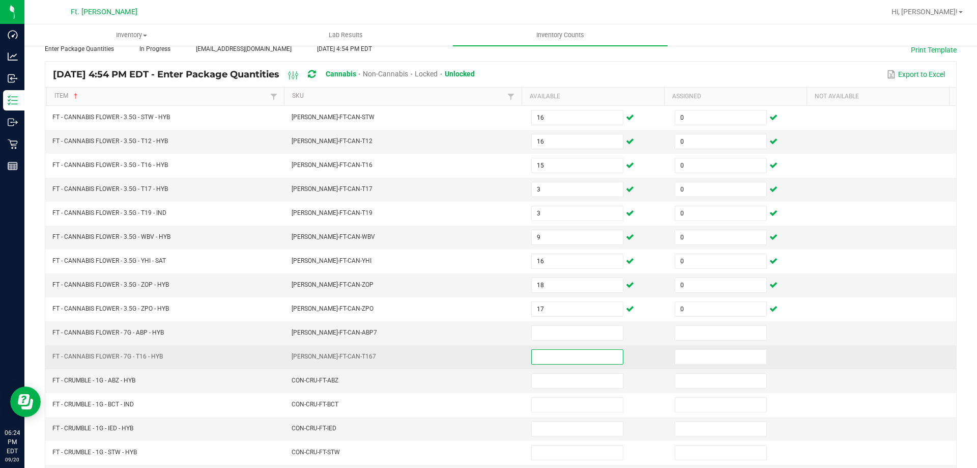
click at [548, 351] on input at bounding box center [577, 357] width 91 height 14
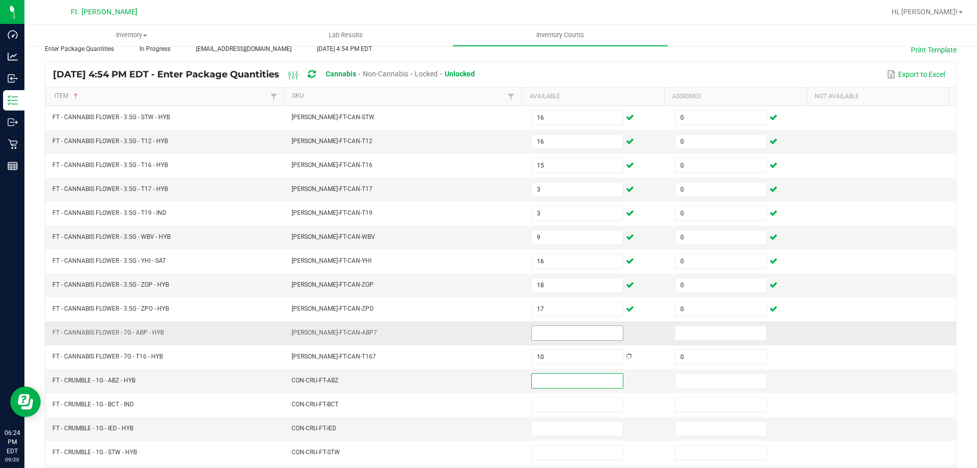
click at [554, 336] on input at bounding box center [577, 333] width 91 height 14
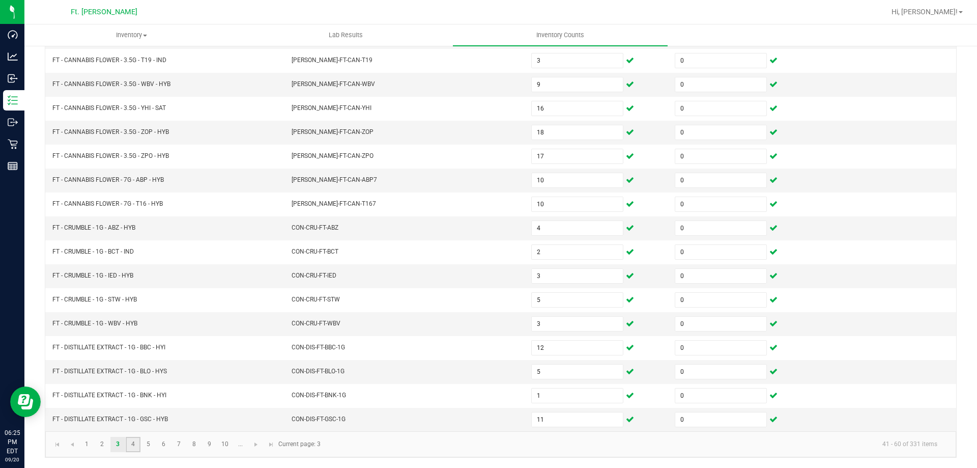
click at [132, 445] on link "4" at bounding box center [133, 444] width 15 height 15
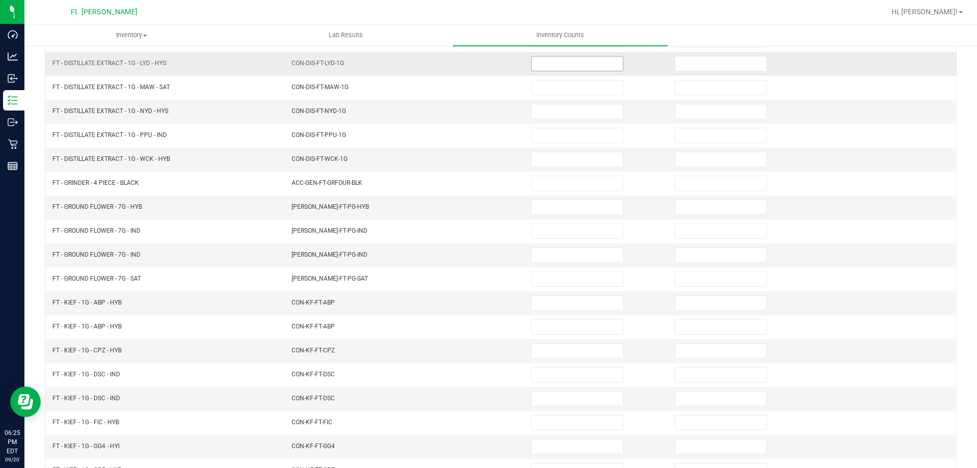
scroll to position [59, 0]
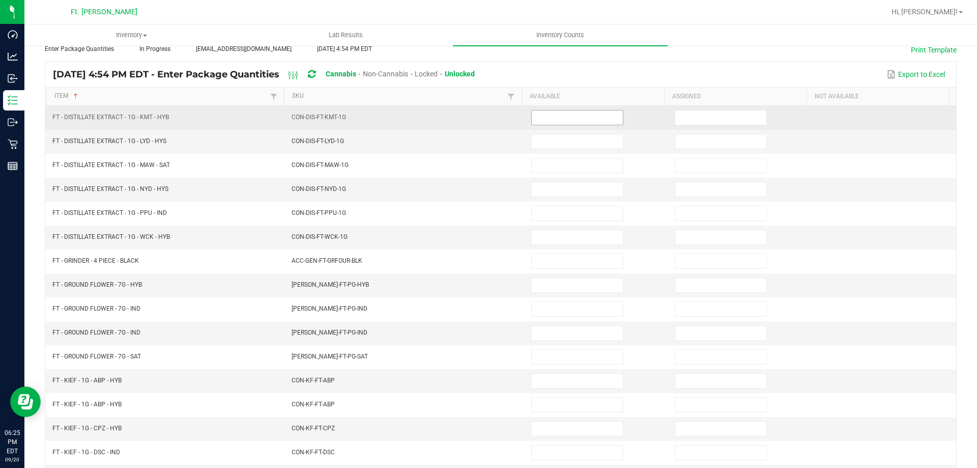
click at [585, 119] on input at bounding box center [577, 117] width 91 height 14
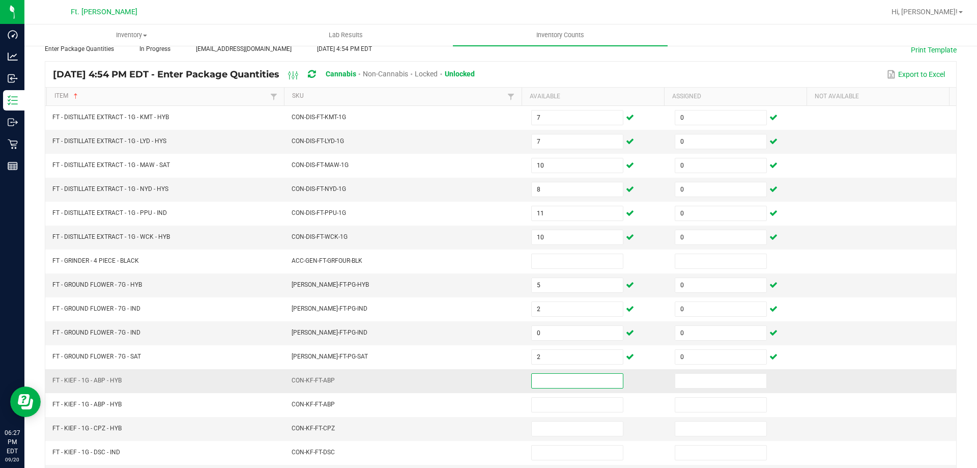
scroll to position [211, 0]
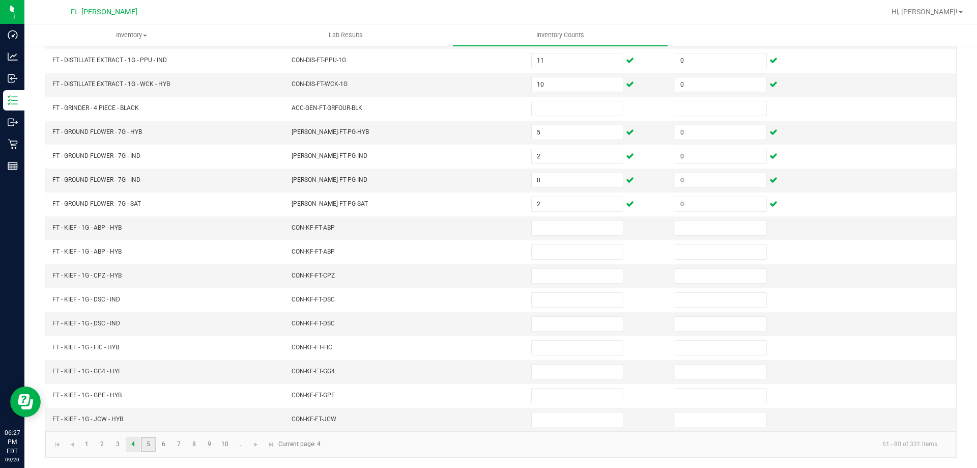
click at [147, 445] on link "5" at bounding box center [148, 444] width 15 height 15
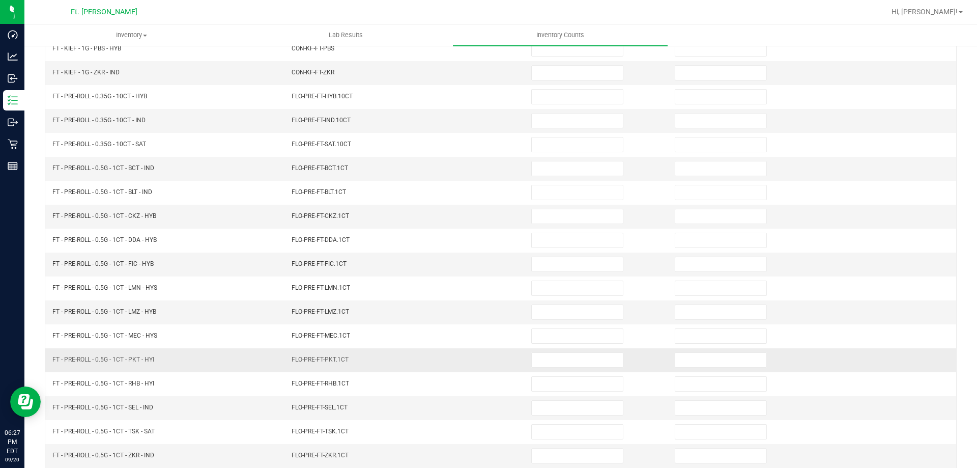
scroll to position [109, 0]
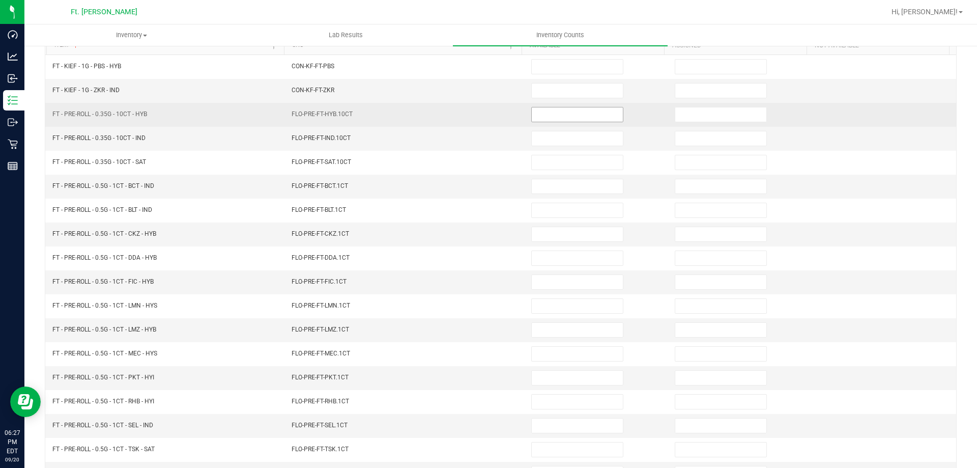
click at [586, 111] on input at bounding box center [577, 114] width 91 height 14
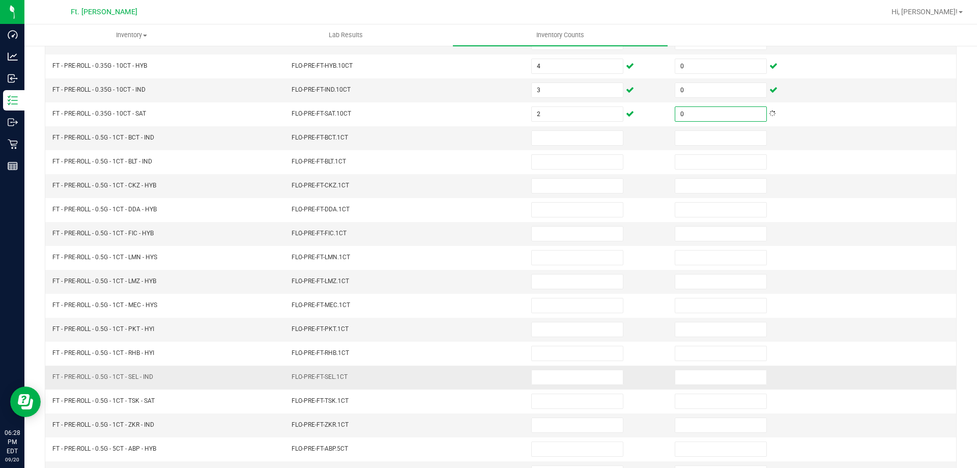
scroll to position [211, 0]
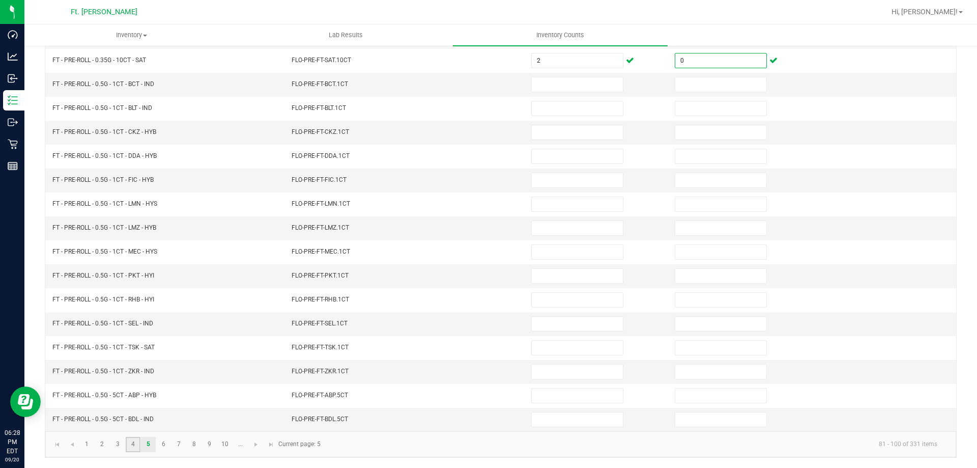
click at [136, 448] on link "4" at bounding box center [133, 444] width 15 height 15
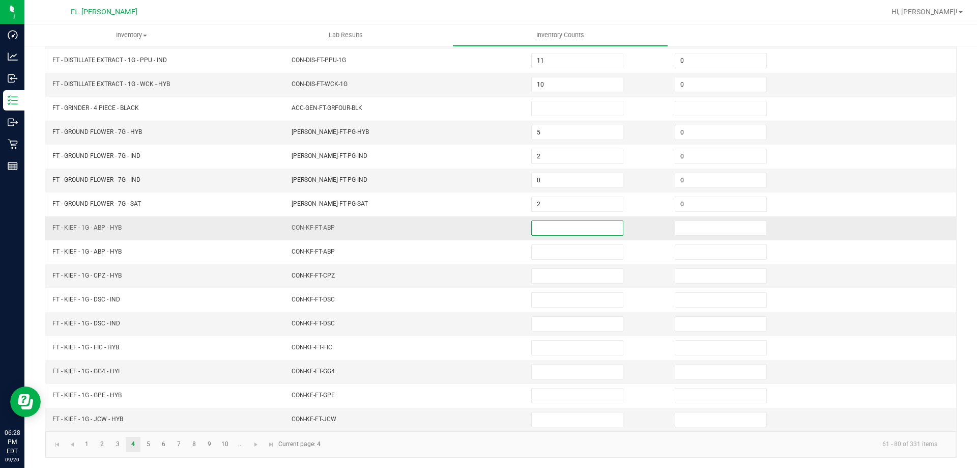
click at [589, 223] on input at bounding box center [577, 228] width 91 height 14
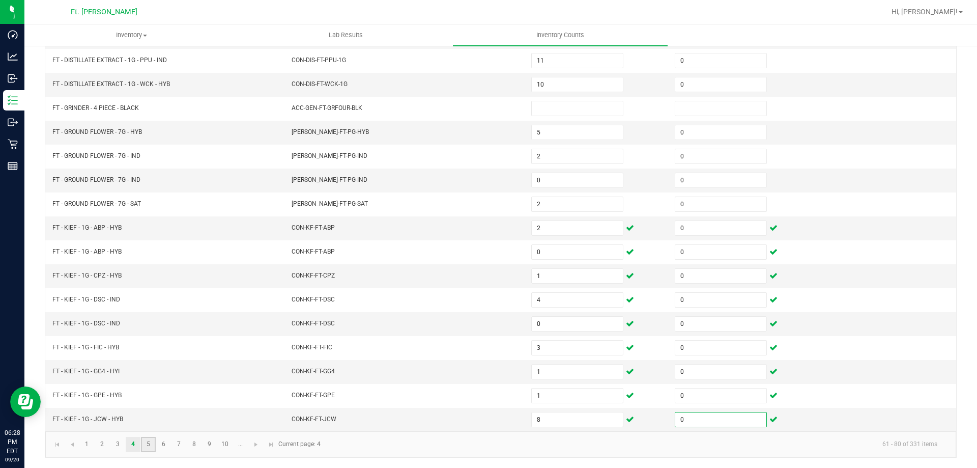
click at [151, 447] on link "5" at bounding box center [148, 444] width 15 height 15
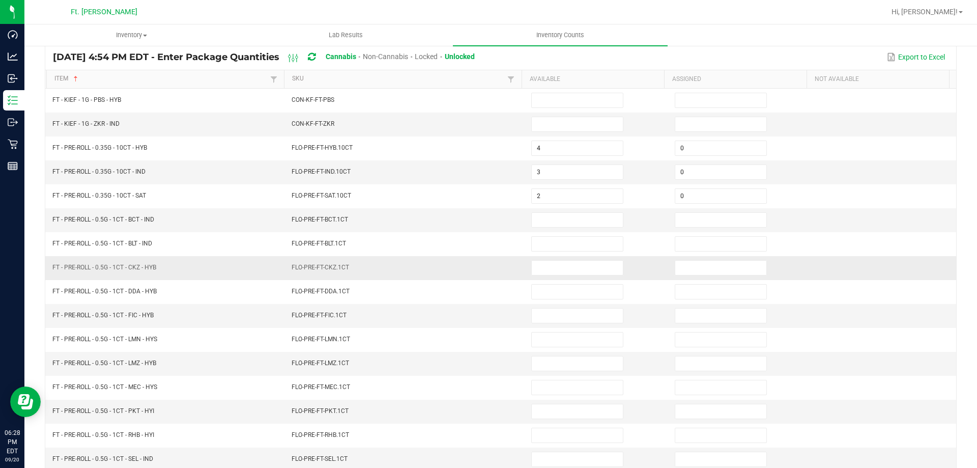
scroll to position [59, 0]
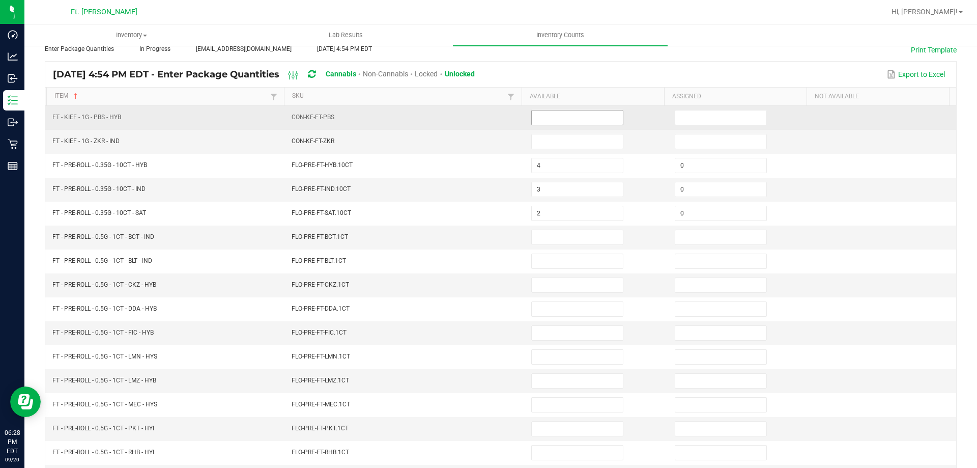
click at [575, 121] on input at bounding box center [577, 117] width 91 height 14
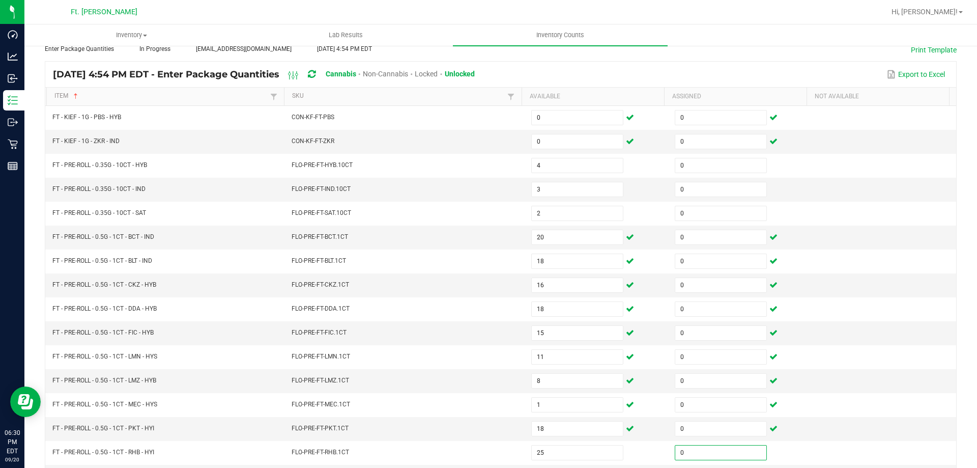
scroll to position [211, 0]
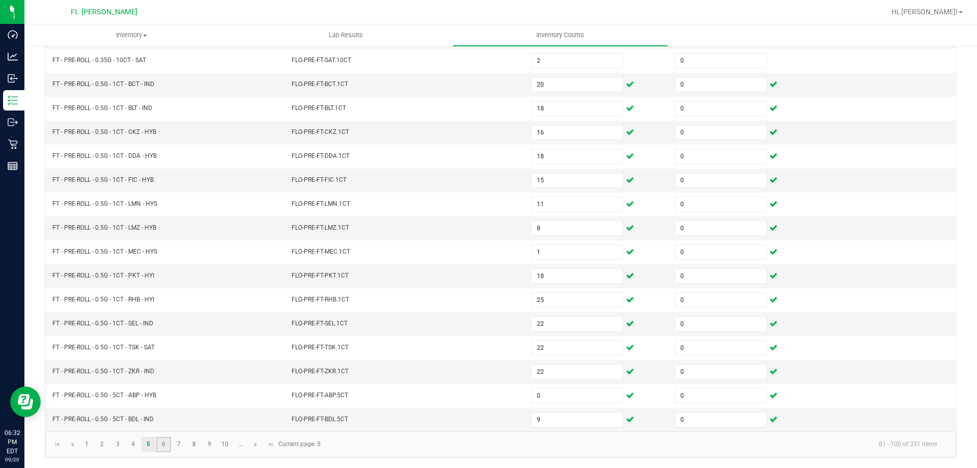
click at [160, 444] on link "6" at bounding box center [163, 444] width 15 height 15
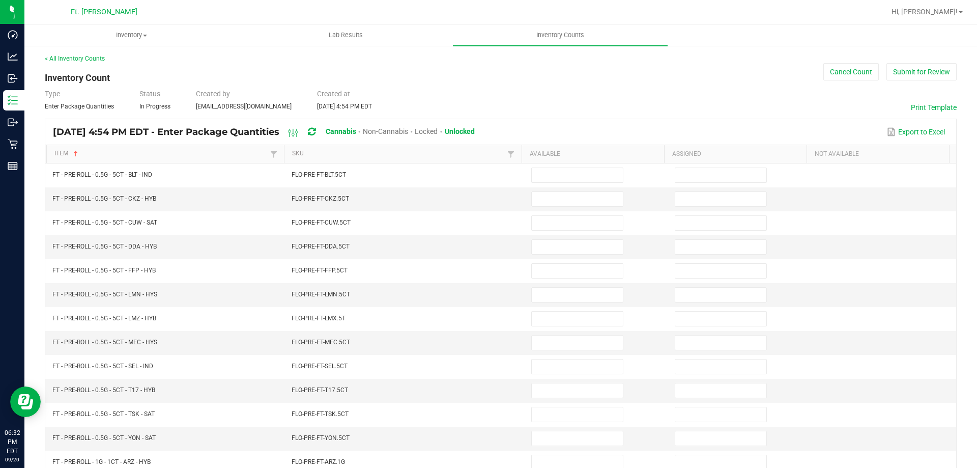
scroll to position [0, 0]
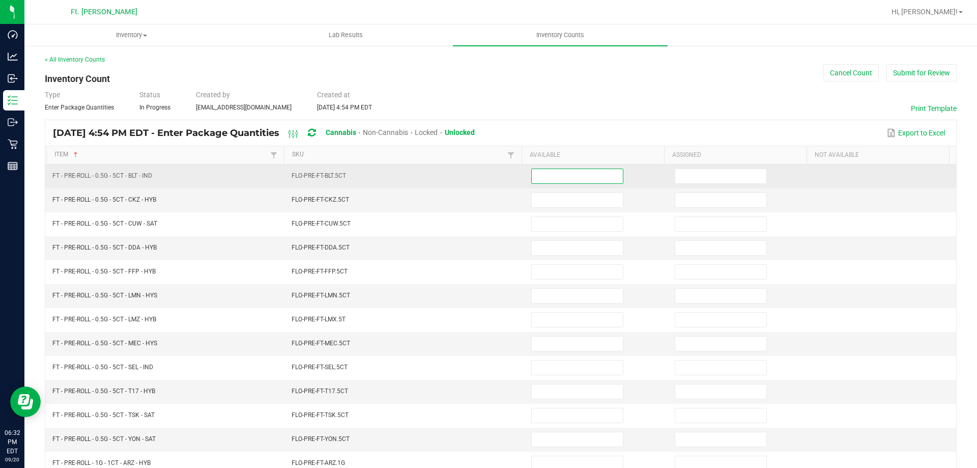
click at [537, 174] on input at bounding box center [577, 176] width 91 height 14
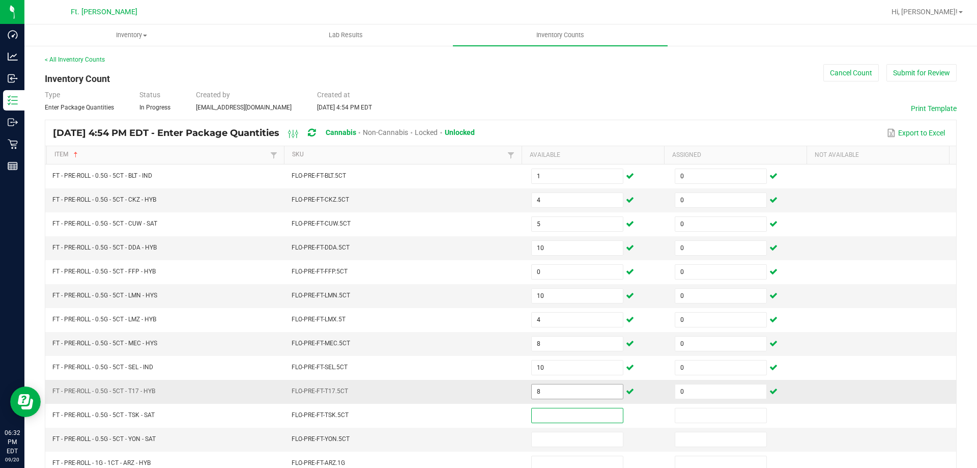
click at [592, 385] on input "8" at bounding box center [577, 391] width 91 height 14
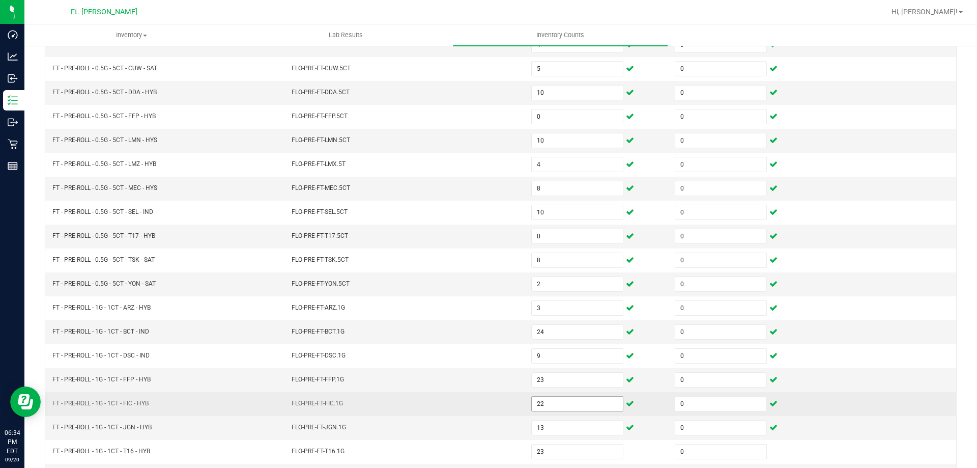
scroll to position [211, 0]
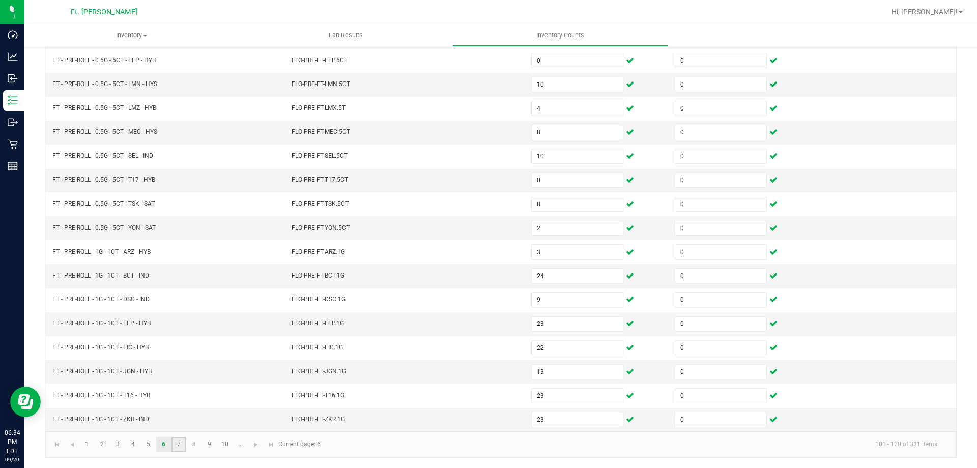
click at [178, 446] on link "7" at bounding box center [178, 444] width 15 height 15
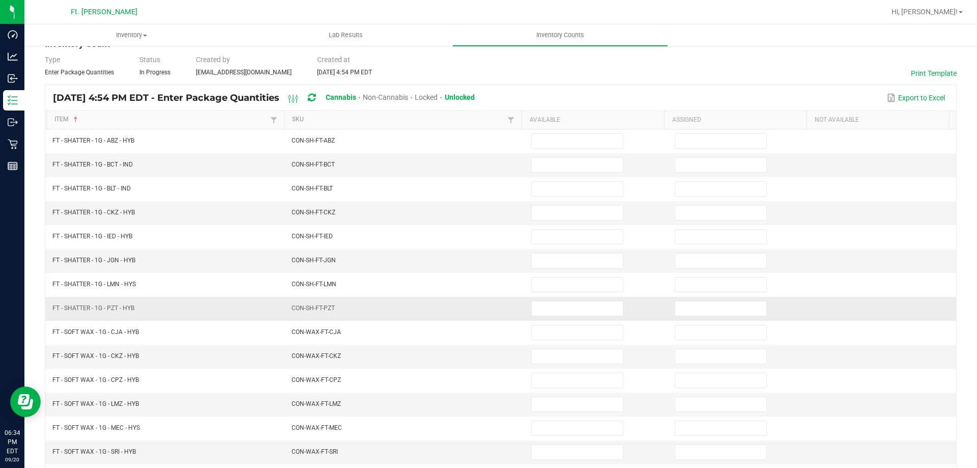
scroll to position [8, 0]
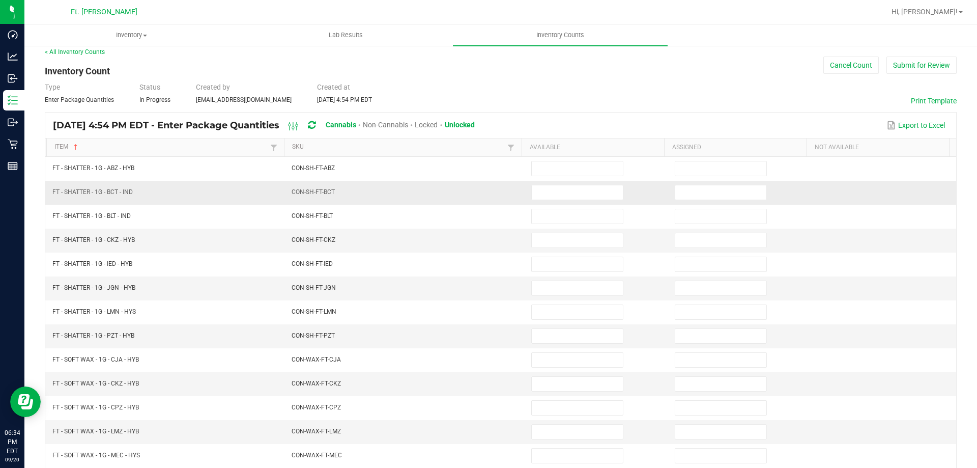
drag, startPoint x: 604, startPoint y: 176, endPoint x: 594, endPoint y: 182, distance: 11.9
click at [604, 176] on span at bounding box center [577, 168] width 92 height 15
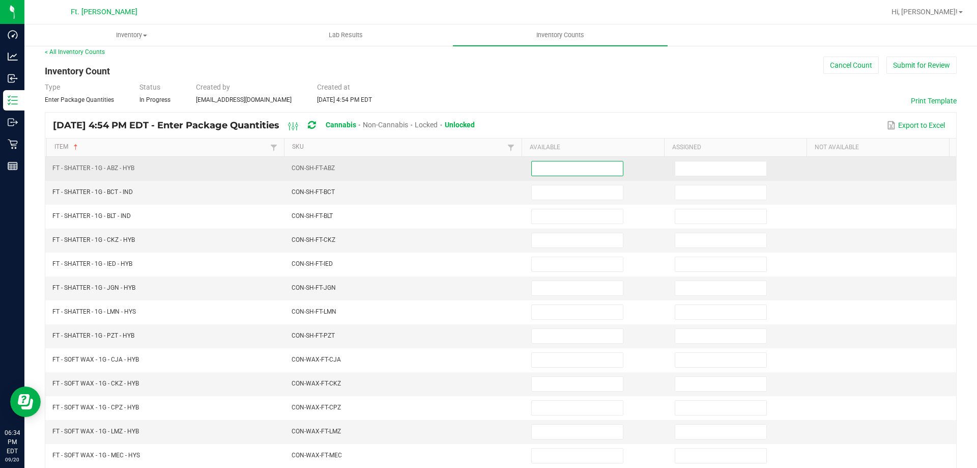
click at [592, 165] on input at bounding box center [577, 168] width 91 height 14
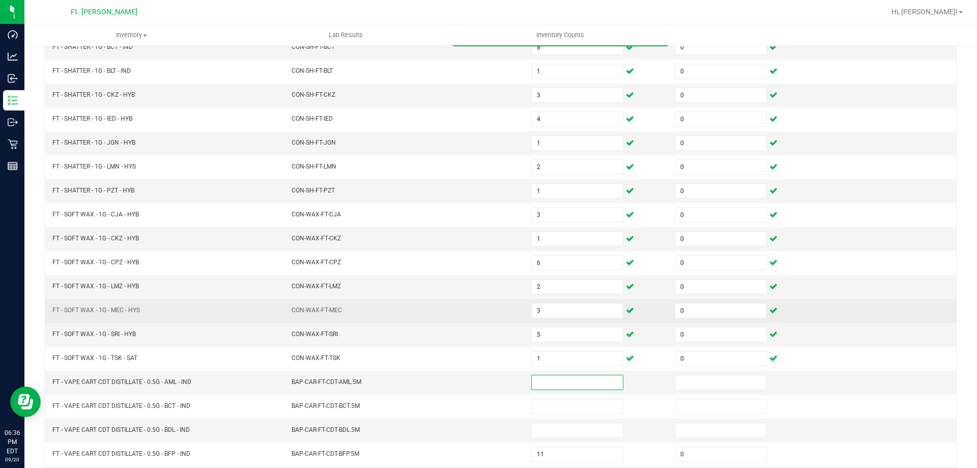
scroll to position [211, 0]
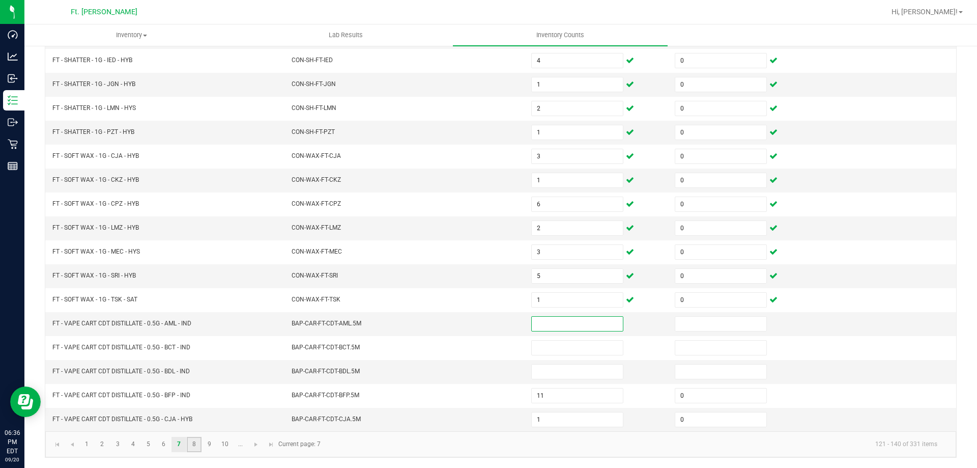
click at [194, 449] on link "8" at bounding box center [194, 444] width 15 height 15
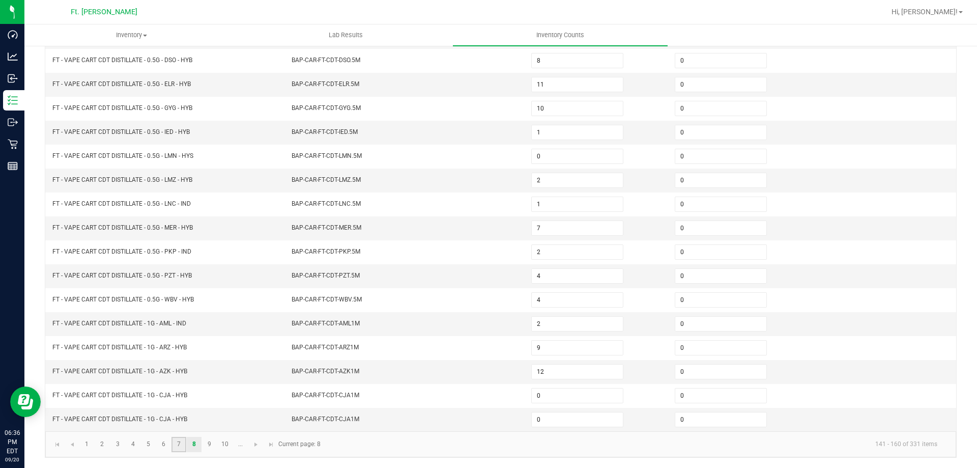
click at [181, 447] on link "7" at bounding box center [178, 444] width 15 height 15
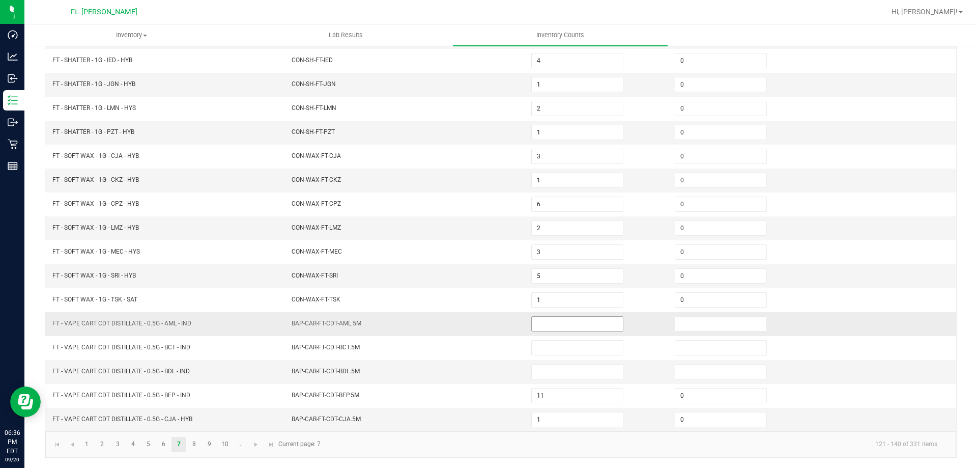
click at [583, 327] on input at bounding box center [577, 323] width 91 height 14
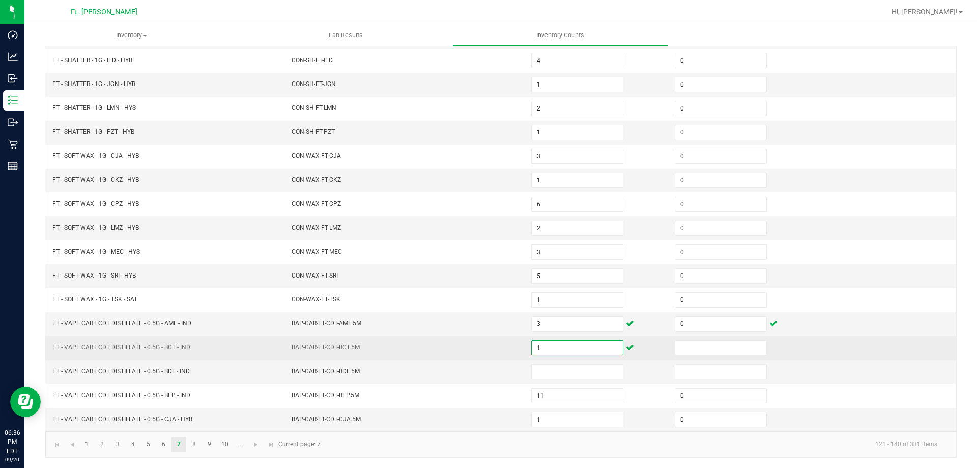
click at [563, 349] on input "1" at bounding box center [577, 347] width 91 height 14
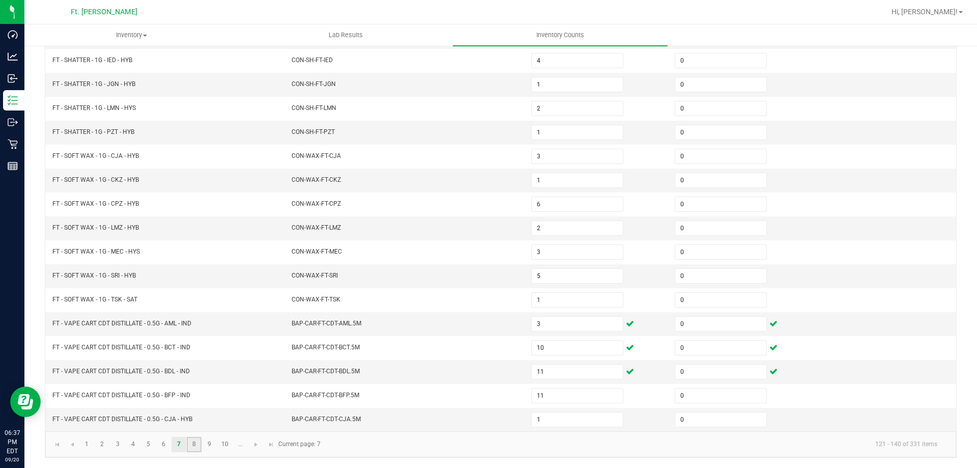
click at [189, 445] on link "8" at bounding box center [194, 444] width 15 height 15
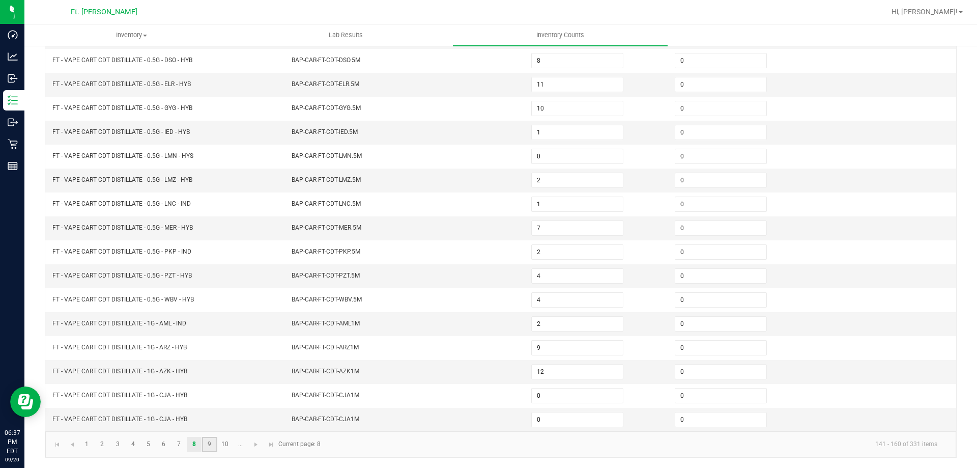
click at [211, 444] on link "9" at bounding box center [209, 444] width 15 height 15
click at [223, 443] on link "10" at bounding box center [225, 444] width 15 height 15
click at [239, 446] on link "..." at bounding box center [240, 444] width 15 height 15
click at [179, 445] on link "16" at bounding box center [178, 444] width 15 height 15
click at [192, 446] on link "17" at bounding box center [194, 444] width 15 height 15
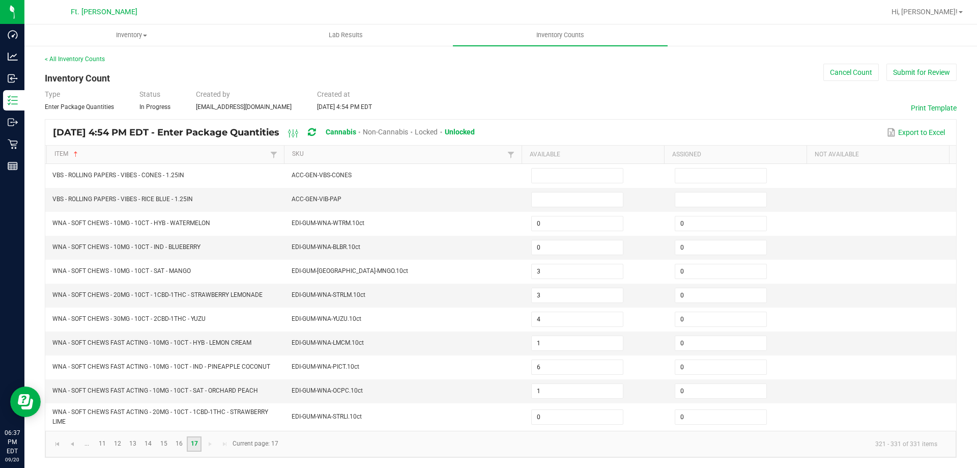
scroll to position [1, 0]
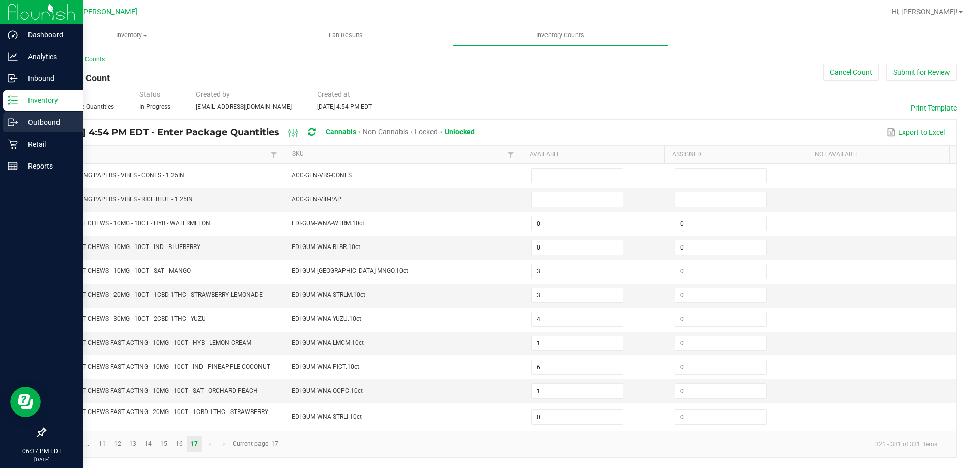
click at [12, 126] on icon at bounding box center [11, 122] width 6 height 7
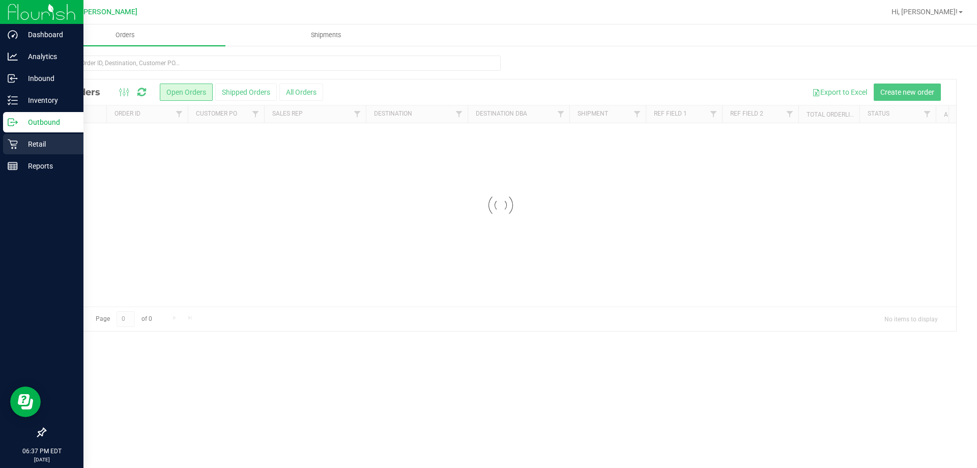
click at [30, 136] on div "Retail" at bounding box center [43, 144] width 80 height 20
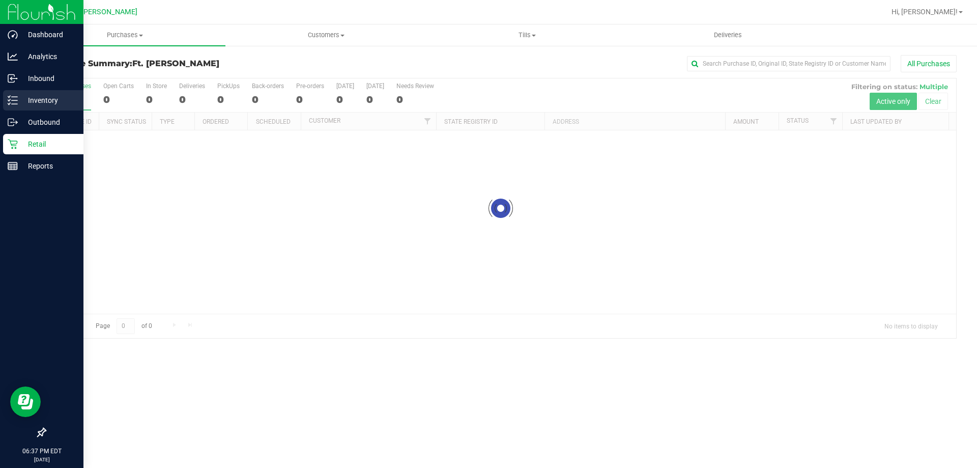
click at [47, 102] on p "Inventory" at bounding box center [48, 100] width 61 height 12
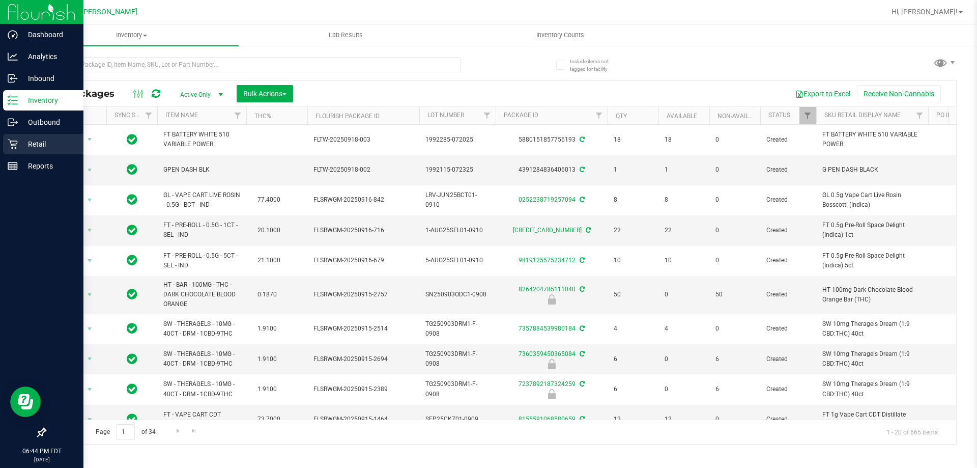
click at [12, 136] on div "Retail" at bounding box center [43, 144] width 80 height 20
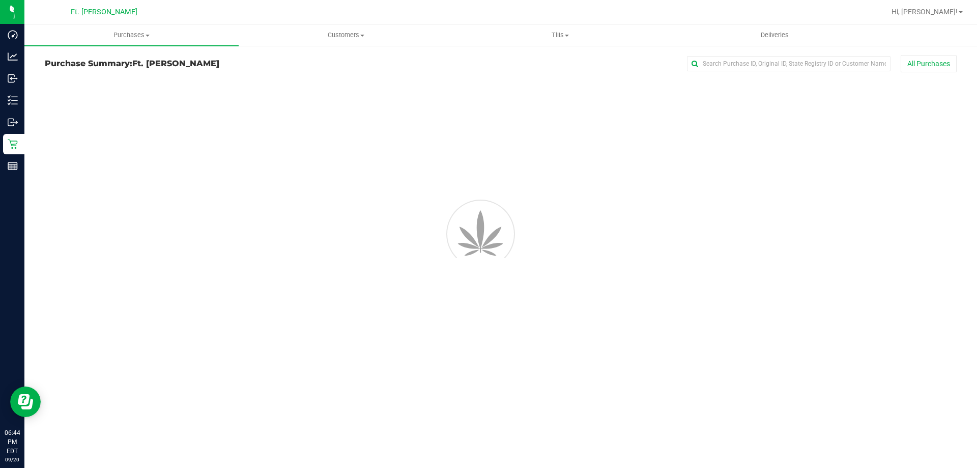
click at [198, 41] on uib-tab-heading "Purchases Summary of purchases Fulfillment All purchases" at bounding box center [131, 34] width 214 height 21
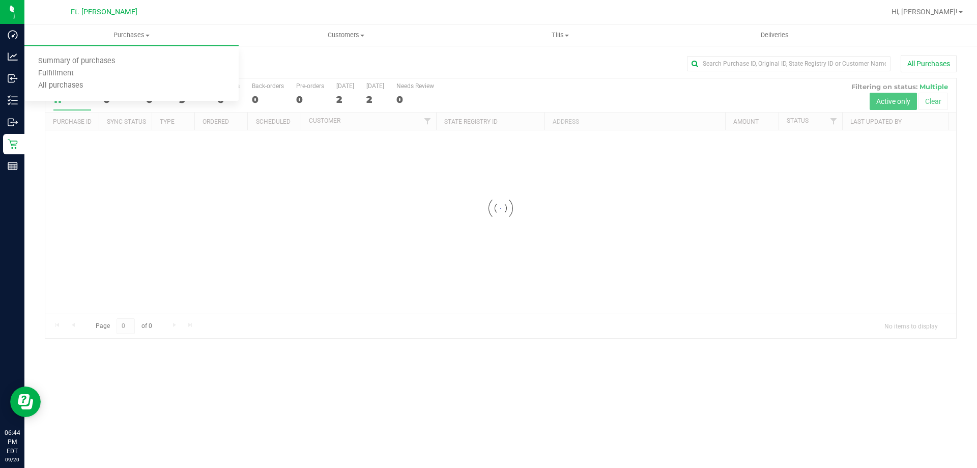
click at [198, 41] on uib-tab-heading "Purchases Summary of purchases Fulfillment All purchases" at bounding box center [131, 34] width 214 height 21
click at [159, 23] on nav "Ft. [PERSON_NAME] Hi, [PERSON_NAME]!" at bounding box center [500, 12] width 952 height 24
click at [150, 36] on span at bounding box center [148, 36] width 4 height 2
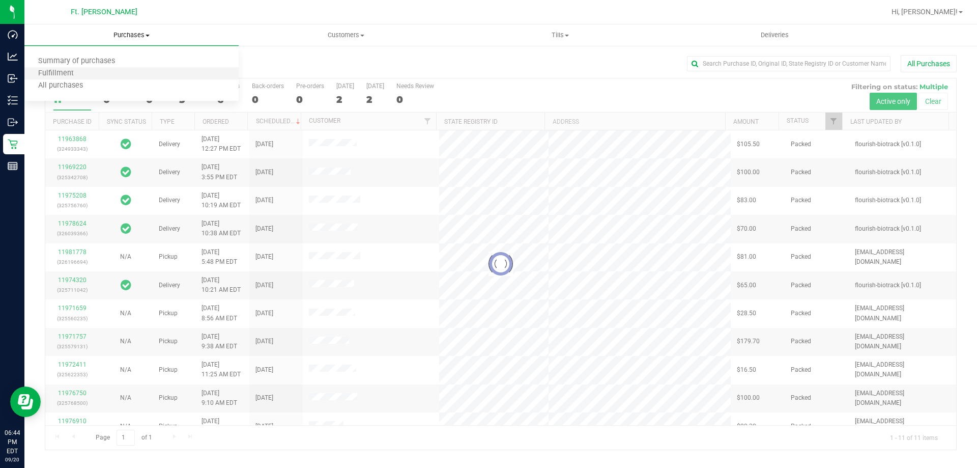
click at [120, 71] on li "Fulfillment" at bounding box center [131, 74] width 214 height 12
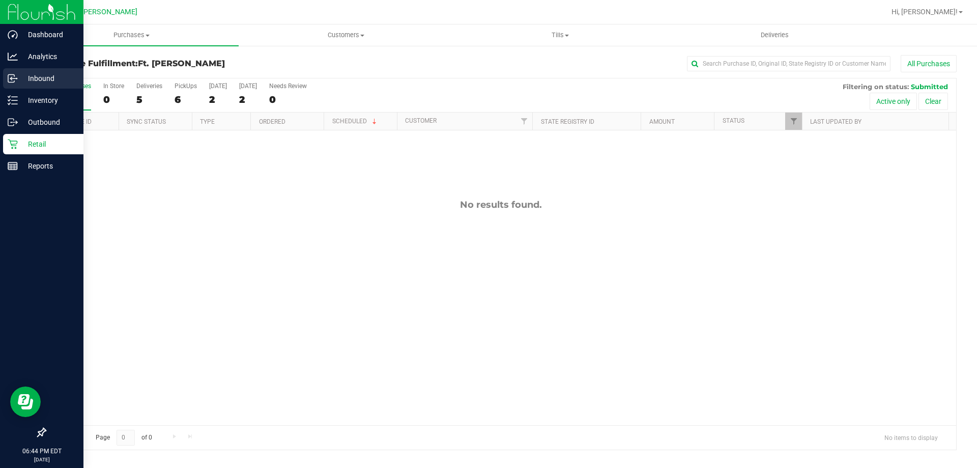
click at [18, 80] on p "Inbound" at bounding box center [48, 78] width 61 height 12
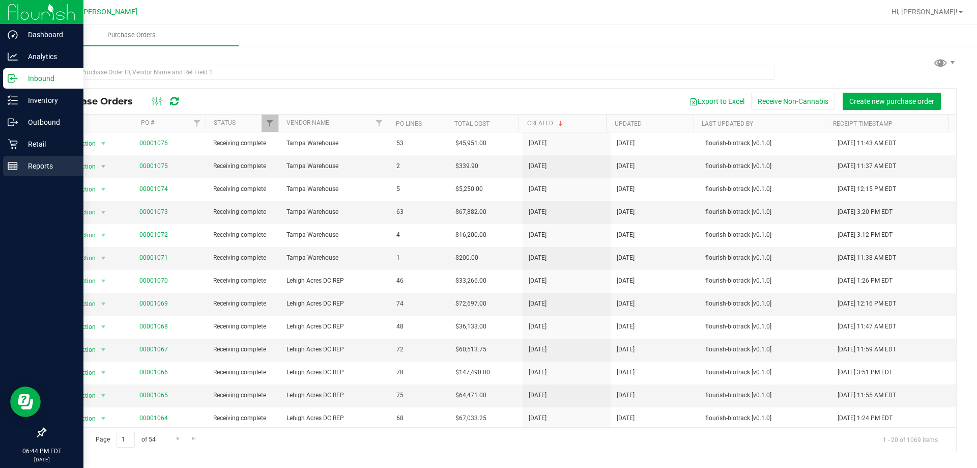
click at [35, 169] on p "Reports" at bounding box center [48, 166] width 61 height 12
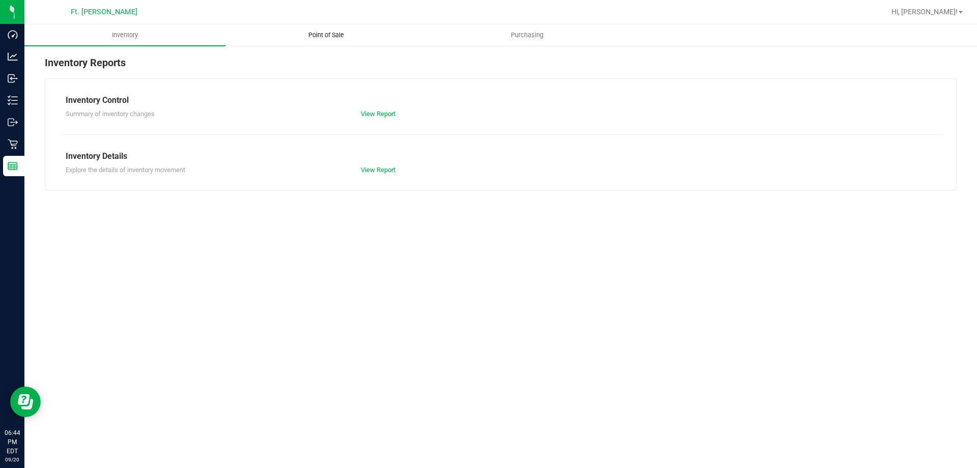
click at [325, 26] on uib-tab-heading "Point of Sale" at bounding box center [326, 35] width 200 height 20
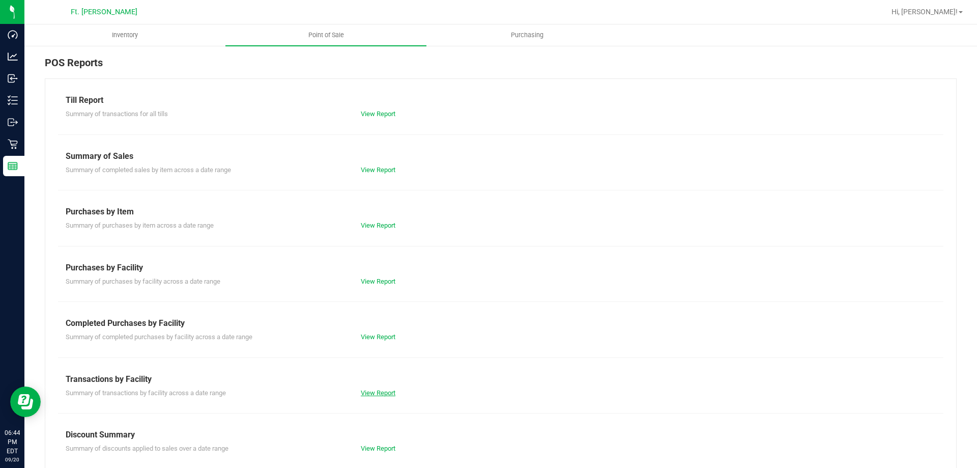
click at [377, 390] on link "View Report" at bounding box center [378, 393] width 35 height 8
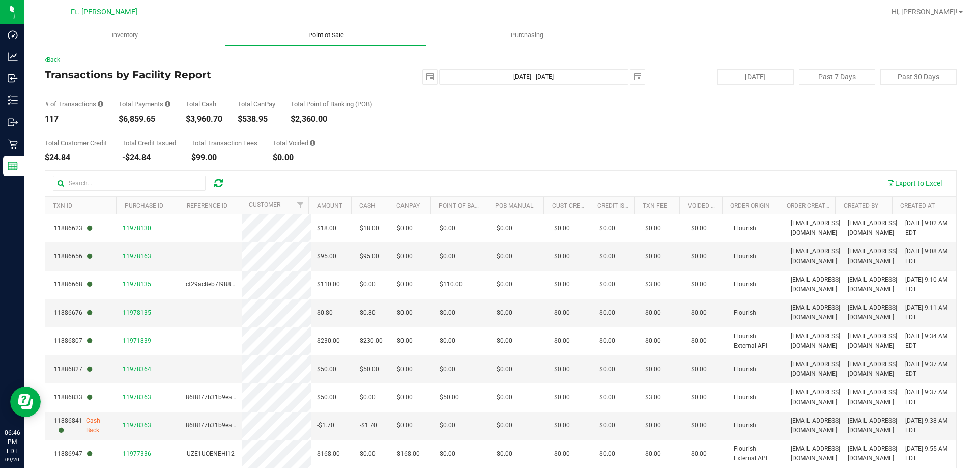
click at [356, 35] on span "Point of Sale" at bounding box center [326, 35] width 63 height 9
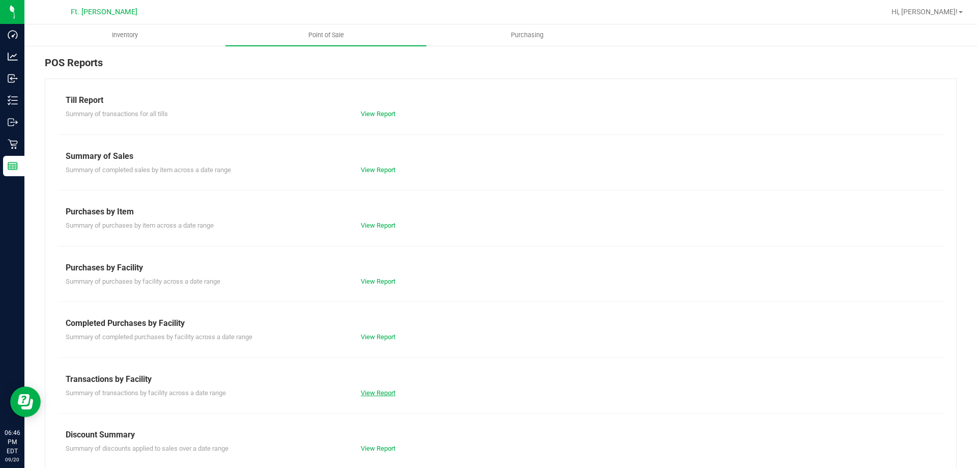
click at [372, 395] on link "View Report" at bounding box center [378, 393] width 35 height 8
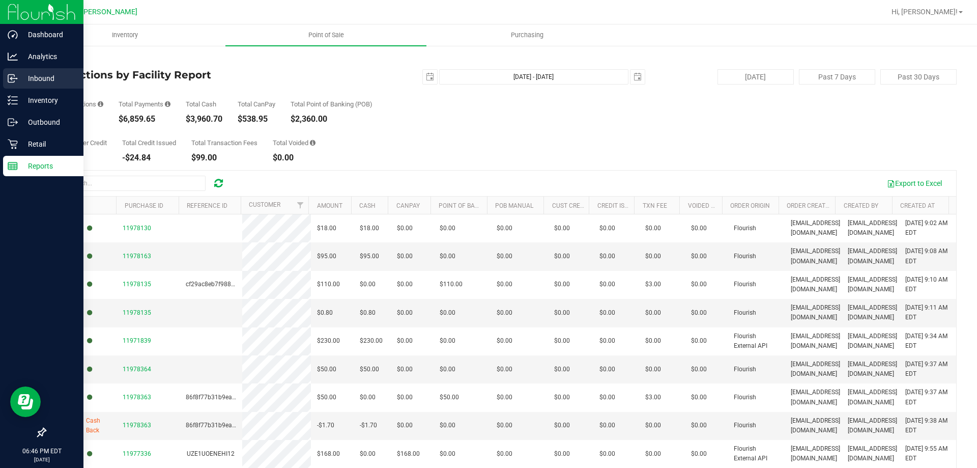
click at [40, 85] on div "Inbound" at bounding box center [43, 78] width 80 height 20
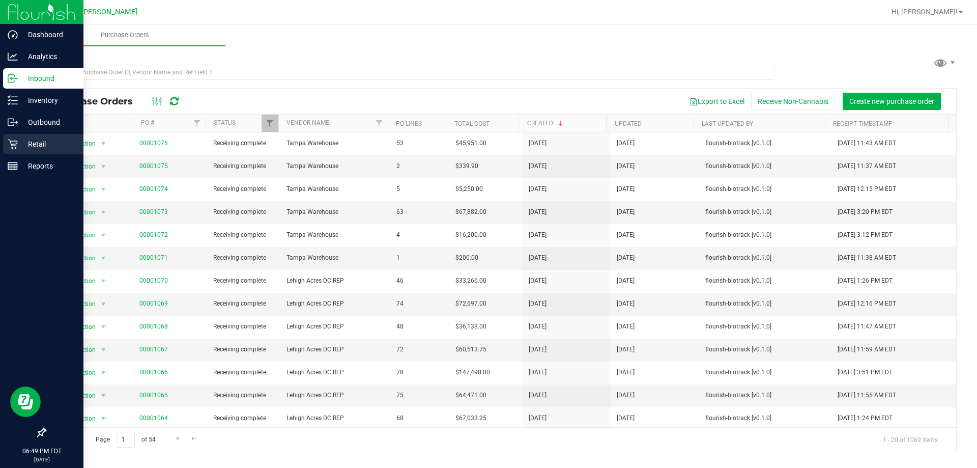
click at [44, 141] on p "Retail" at bounding box center [48, 144] width 61 height 12
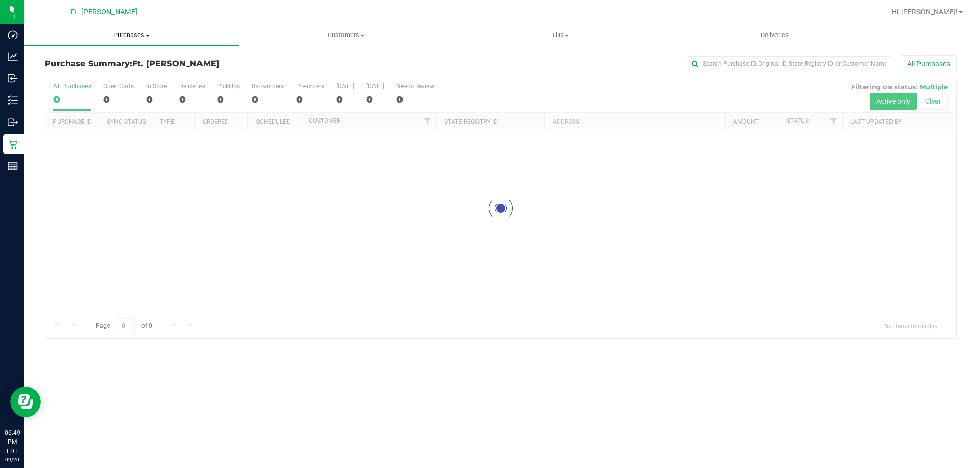
click at [140, 35] on span "Purchases" at bounding box center [131, 35] width 214 height 9
click at [139, 75] on li "Fulfillment" at bounding box center [131, 74] width 214 height 12
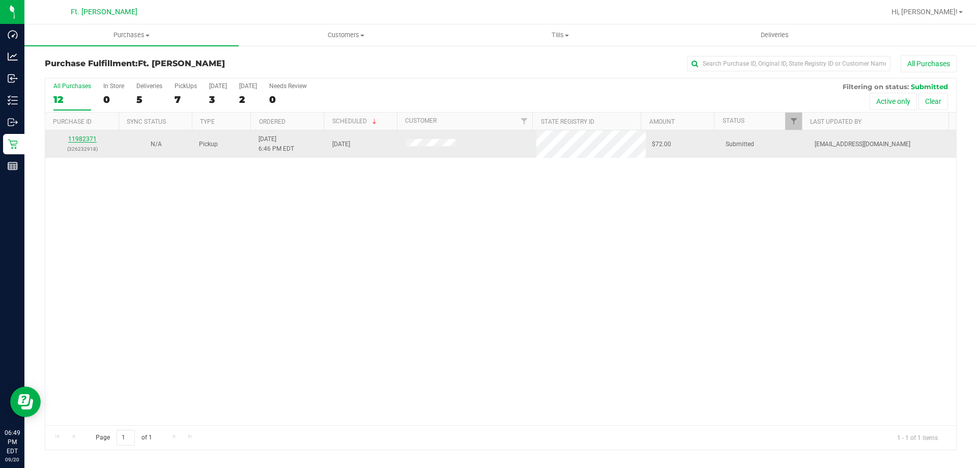
click at [83, 140] on link "11982371" at bounding box center [82, 138] width 28 height 7
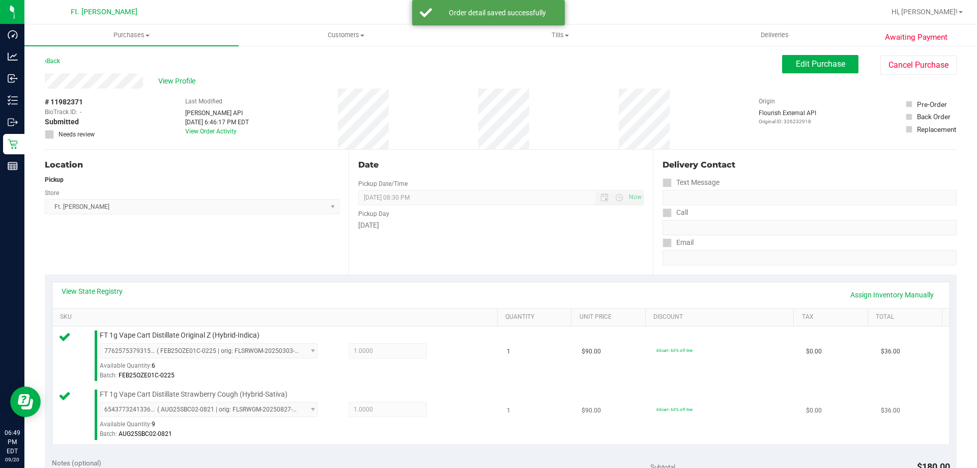
drag, startPoint x: 392, startPoint y: 283, endPoint x: 407, endPoint y: 274, distance: 17.1
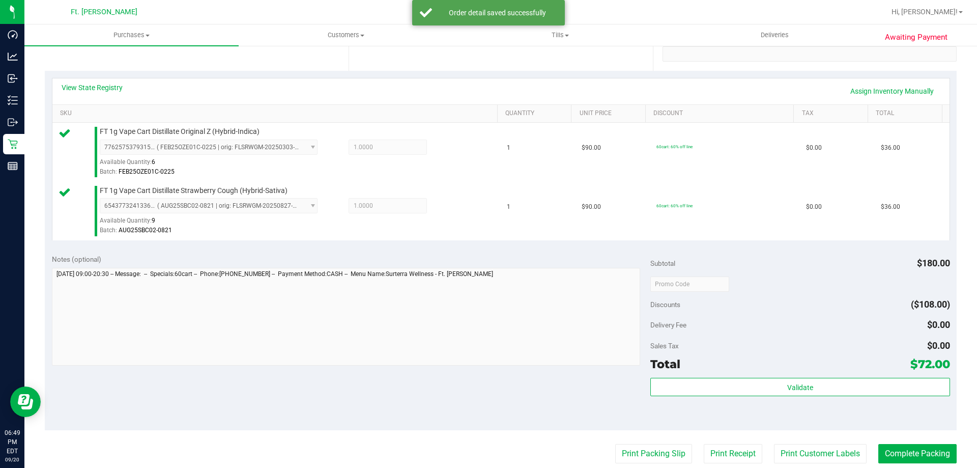
drag, startPoint x: 407, startPoint y: 274, endPoint x: 791, endPoint y: 365, distance: 395.1
click at [794, 338] on div "Sales Tax $0.00" at bounding box center [799, 345] width 299 height 18
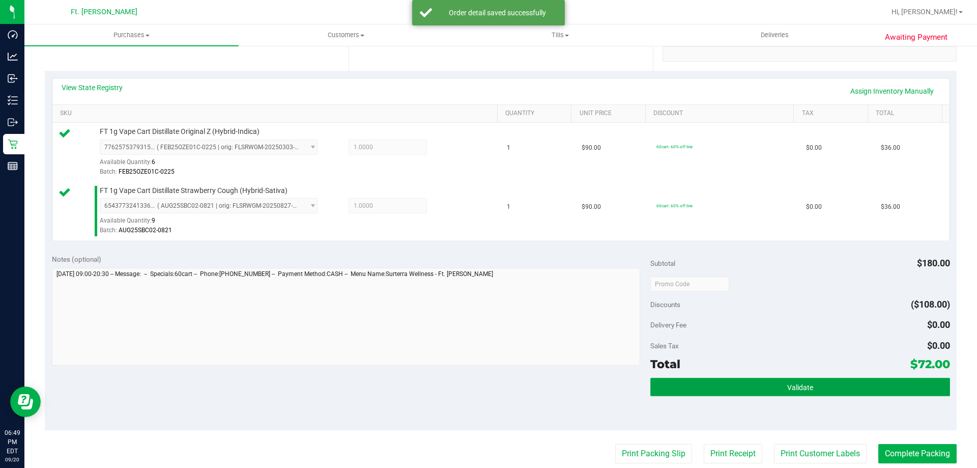
click at [788, 380] on button "Validate" at bounding box center [799, 387] width 299 height 18
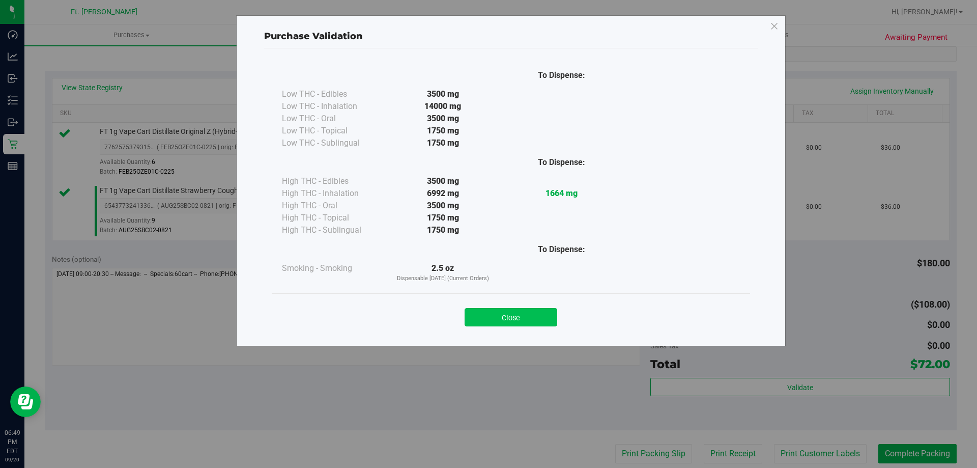
click at [522, 314] on button "Close" at bounding box center [511, 317] width 93 height 18
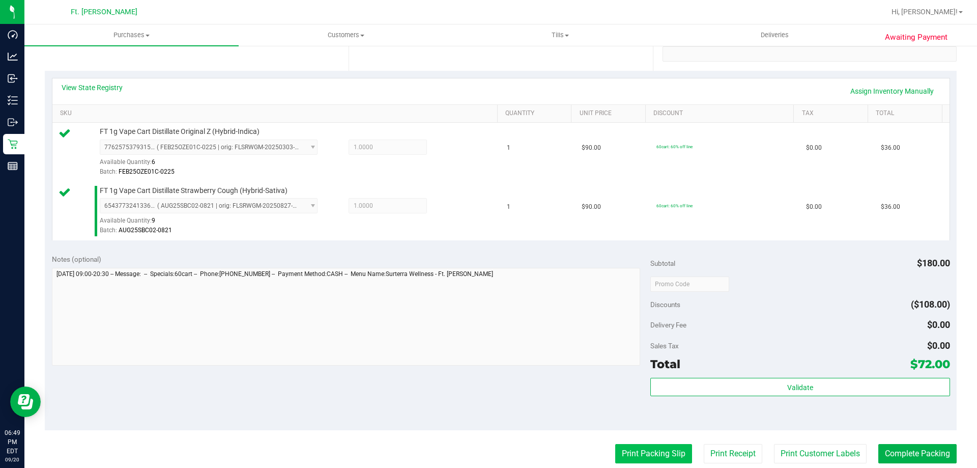
click at [662, 454] on button "Print Packing Slip" at bounding box center [653, 453] width 77 height 19
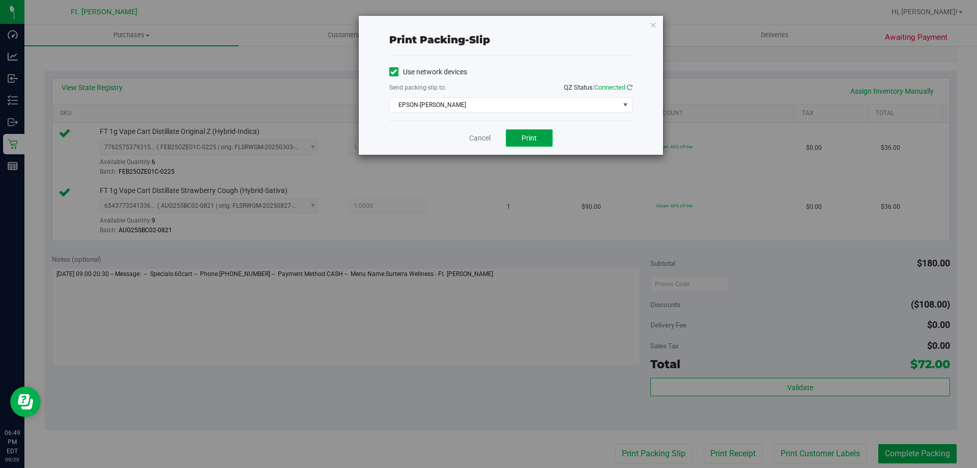
click at [519, 136] on button "Print" at bounding box center [529, 137] width 47 height 17
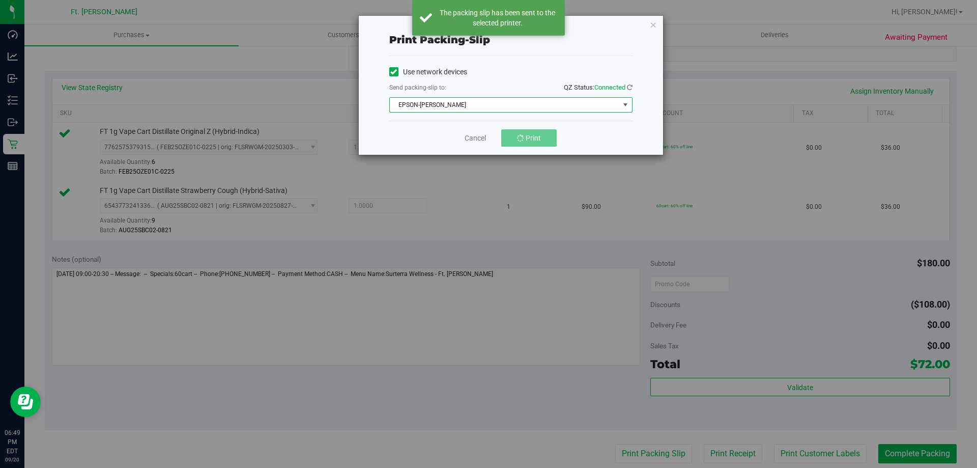
click at [567, 102] on span "EPSON-[PERSON_NAME]" at bounding box center [504, 105] width 229 height 14
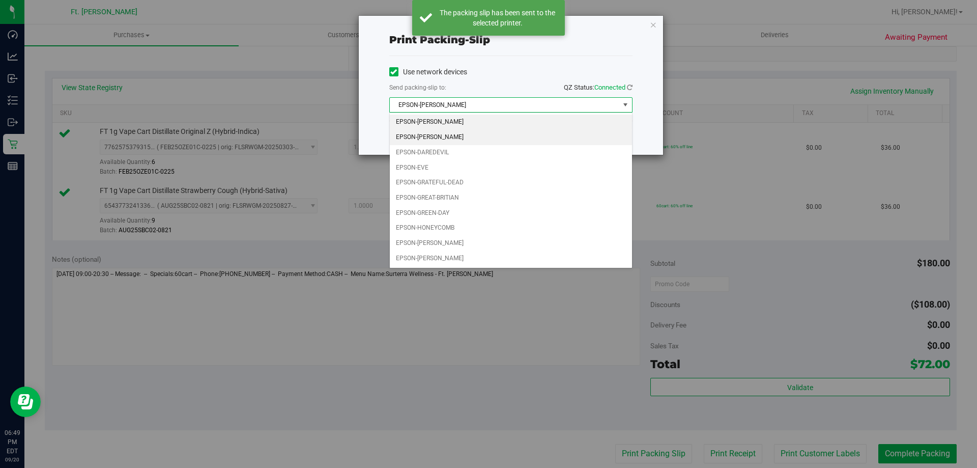
drag, startPoint x: 460, startPoint y: 156, endPoint x: 462, endPoint y: 139, distance: 16.9
click at [462, 139] on ul "EPSON-[PERSON_NAME] EPSON-[PERSON_NAME] EPSON-DAREDEVIL EPSON-EVE EPSON-GRATEFU…" at bounding box center [511, 189] width 242 height 151
click at [463, 139] on li "EPSON-[PERSON_NAME]" at bounding box center [511, 137] width 242 height 15
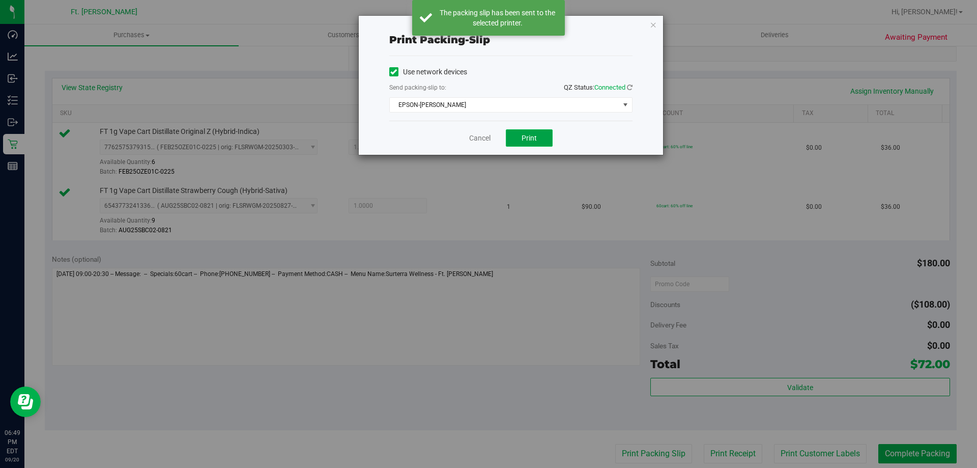
click at [540, 135] on button "Print" at bounding box center [529, 137] width 47 height 17
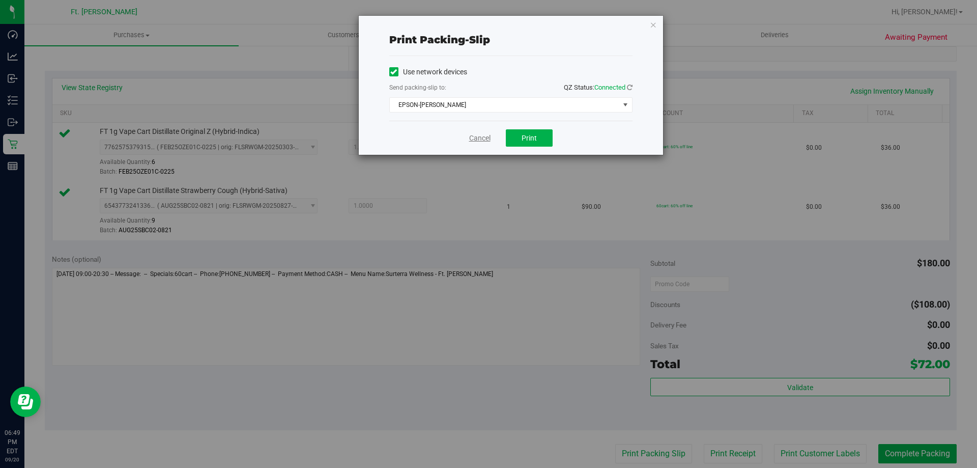
click at [477, 139] on link "Cancel" at bounding box center [479, 138] width 21 height 11
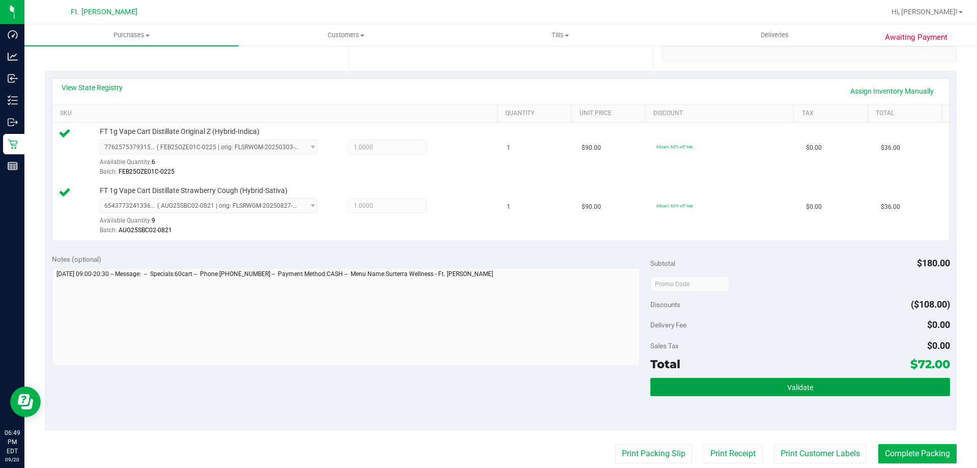
click at [788, 385] on span "Validate" at bounding box center [800, 387] width 26 height 8
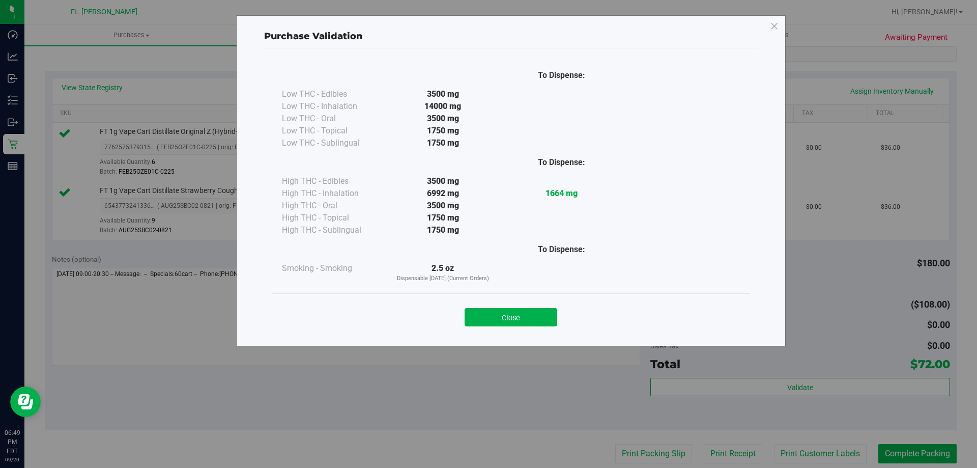
drag, startPoint x: 538, startPoint y: 320, endPoint x: 660, endPoint y: 370, distance: 131.6
click at [543, 321] on button "Close" at bounding box center [511, 317] width 93 height 18
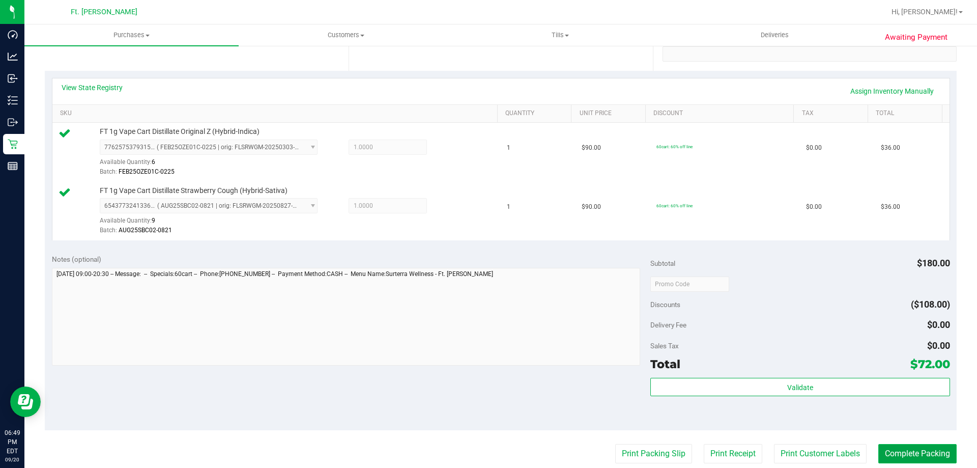
click at [912, 459] on button "Complete Packing" at bounding box center [917, 453] width 78 height 19
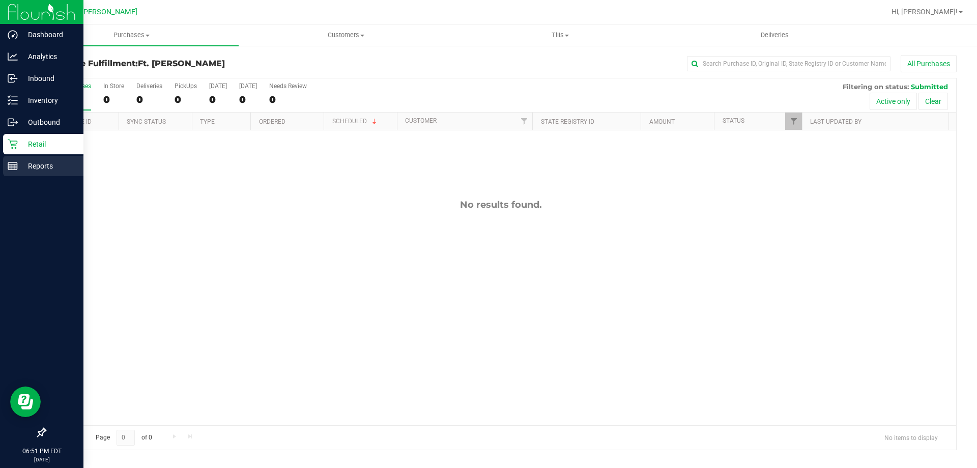
click at [33, 158] on div "Reports" at bounding box center [43, 166] width 80 height 20
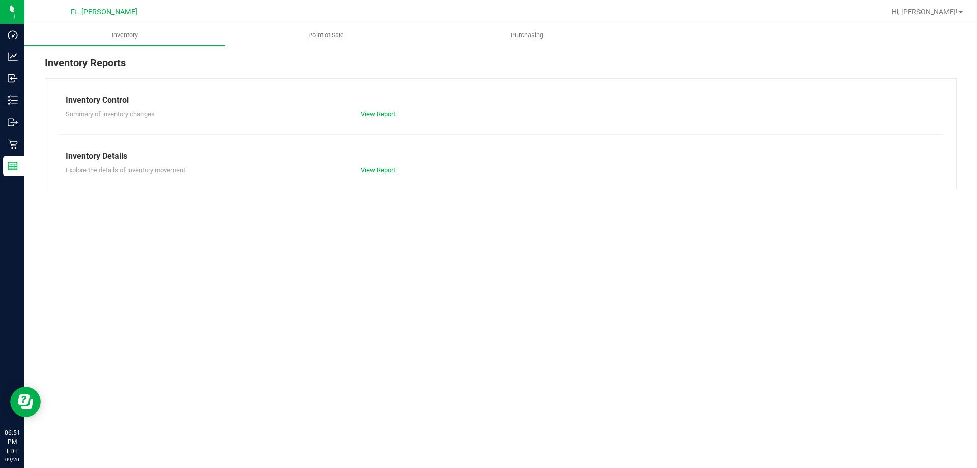
click at [349, 46] on ul "Inventory Point of Sale Purchasing" at bounding box center [512, 35] width 977 height 22
click at [362, 32] on uib-tab-heading "Point of Sale" at bounding box center [326, 35] width 200 height 20
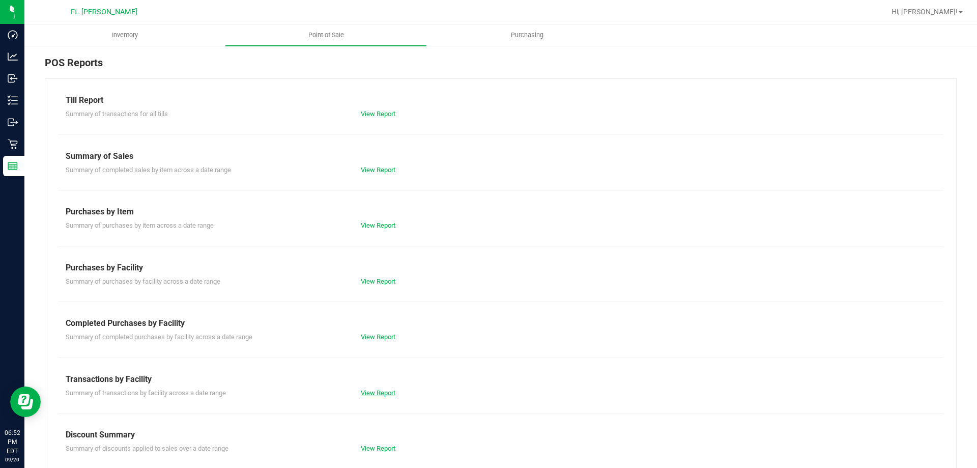
click at [374, 394] on link "View Report" at bounding box center [378, 393] width 35 height 8
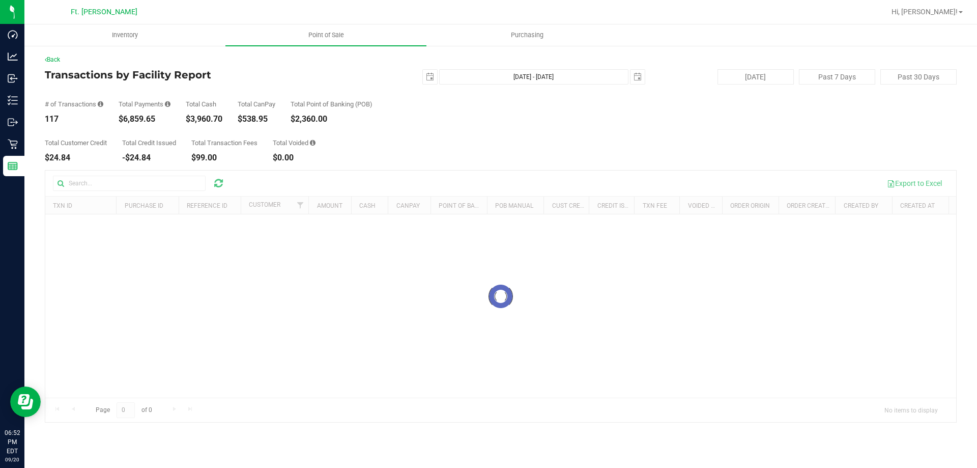
click at [446, 162] on div "Back Transactions by Facility Report [DATE] [DATE] - [DATE] [DATE] [DATE] Past …" at bounding box center [501, 238] width 912 height 367
